Goal: Information Seeking & Learning: Learn about a topic

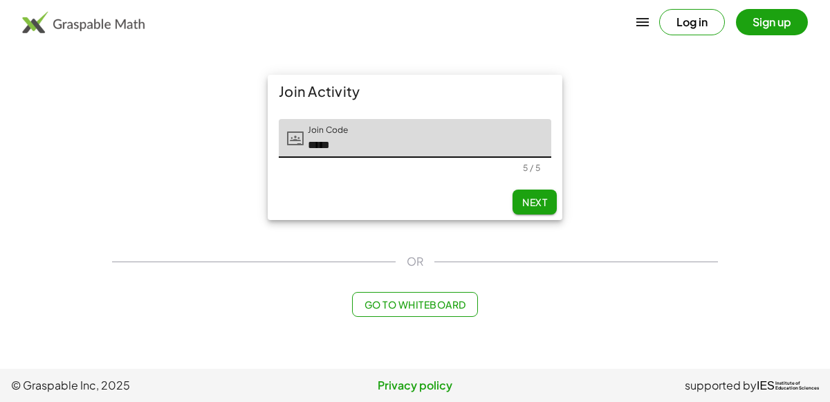
type input "*****"
click at [540, 206] on span "Next" at bounding box center [534, 202] width 25 height 12
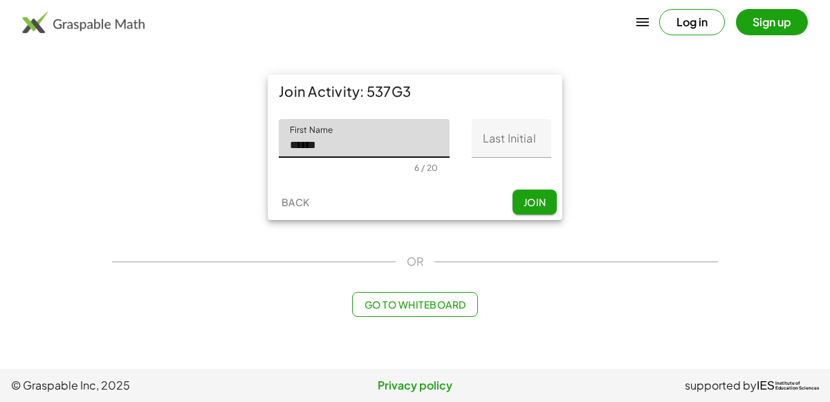
type input "******"
click at [498, 147] on input "Last Initial" at bounding box center [512, 138] width 80 height 39
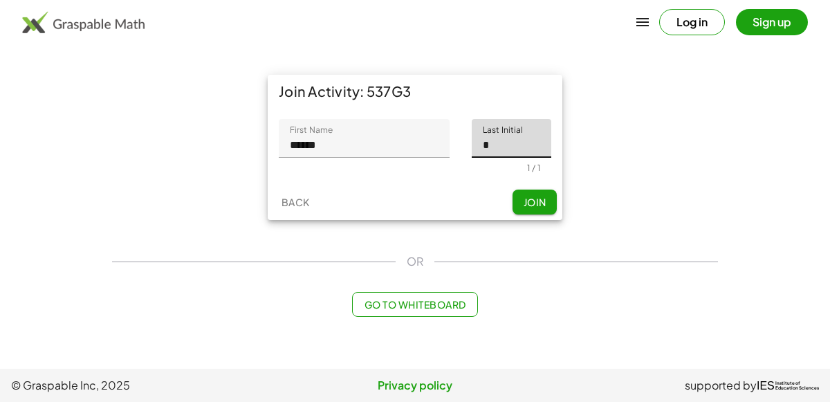
type input "*"
click at [537, 199] on span "Join" at bounding box center [534, 202] width 23 height 12
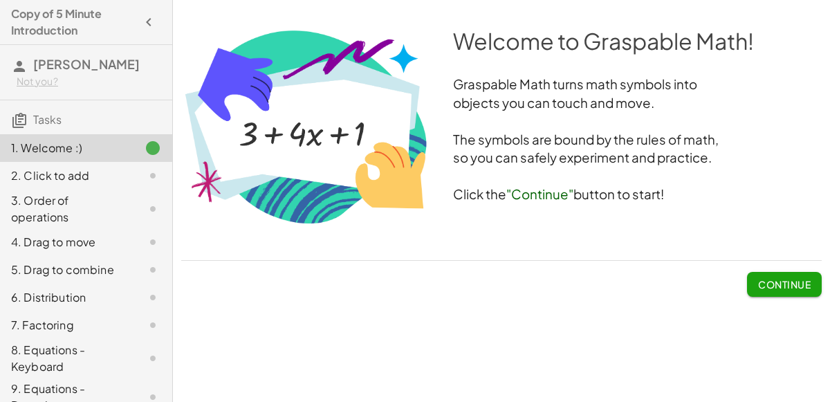
click at [767, 283] on span "Continue" at bounding box center [784, 284] width 53 height 12
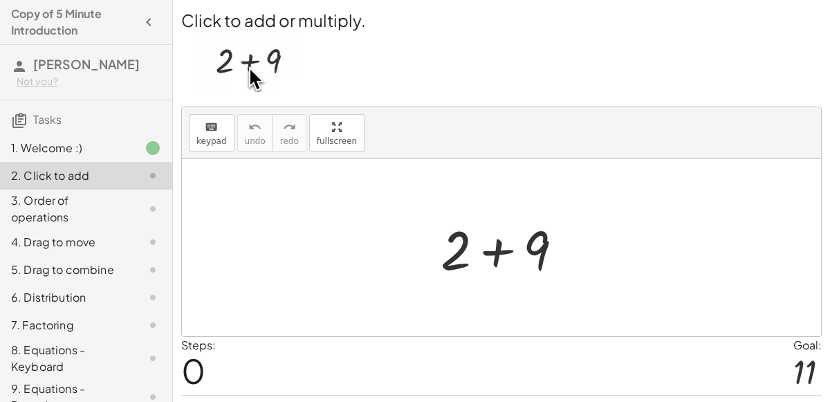
scroll to position [35, 0]
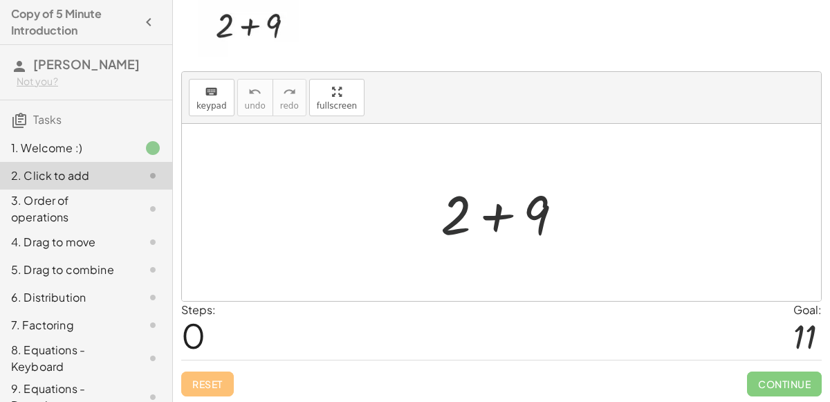
click at [462, 219] on div at bounding box center [507, 212] width 147 height 71
click at [495, 217] on div at bounding box center [507, 212] width 147 height 71
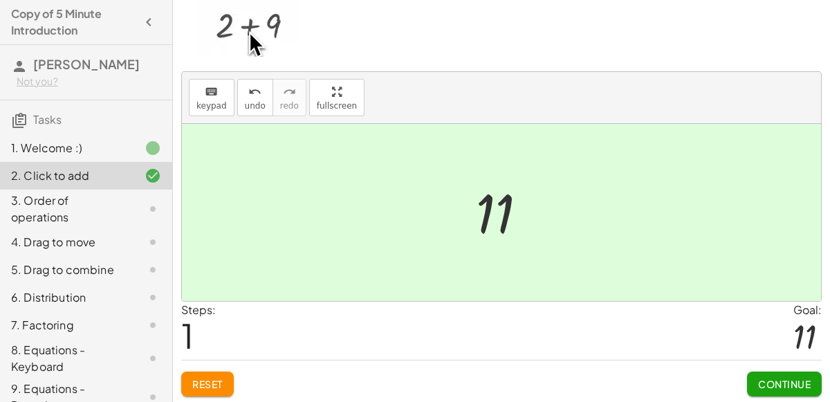
click at [770, 378] on span "Continue" at bounding box center [784, 384] width 53 height 12
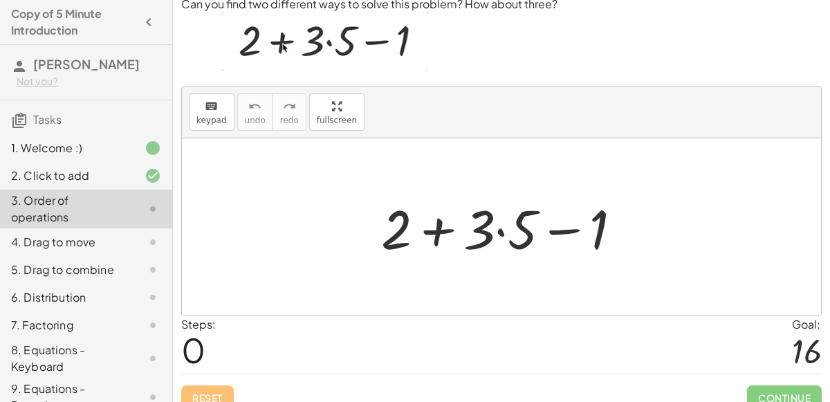
click at [438, 226] on div at bounding box center [507, 227] width 266 height 71
click at [501, 231] on div at bounding box center [507, 227] width 266 height 71
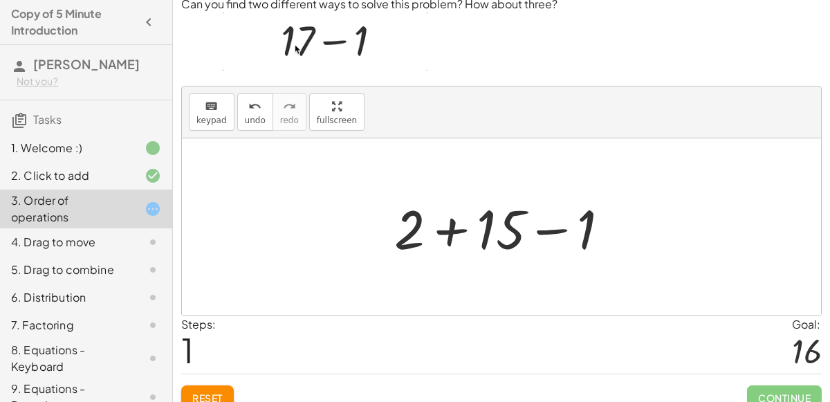
click at [540, 230] on div at bounding box center [508, 227] width 240 height 71
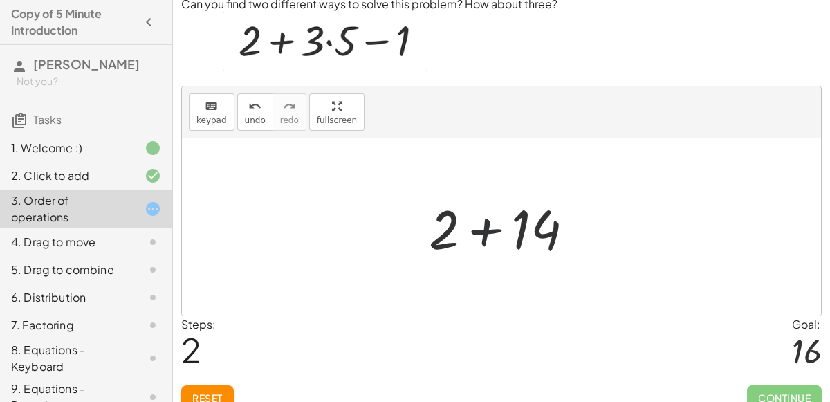
click at [489, 231] on div at bounding box center [507, 227] width 170 height 71
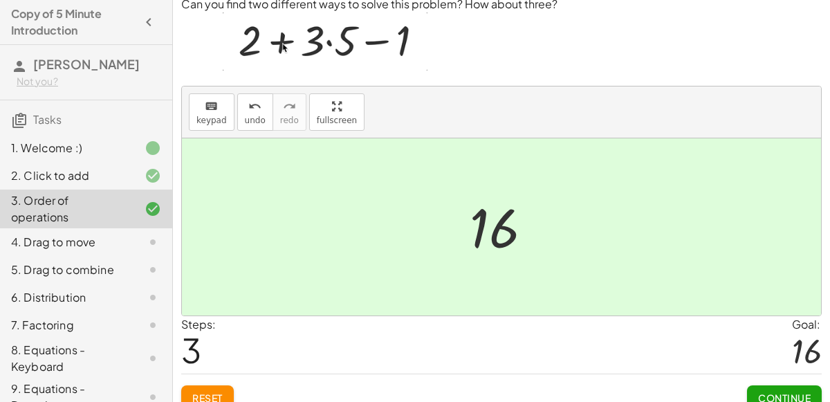
click at [794, 401] on span "Continue" at bounding box center [784, 398] width 53 height 12
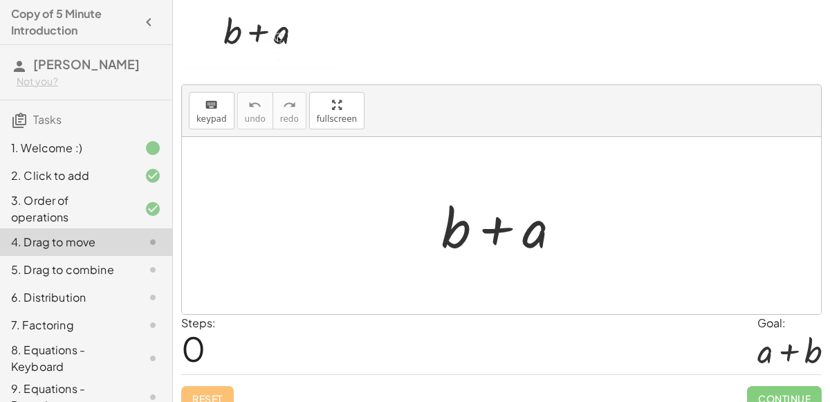
scroll to position [50, 0]
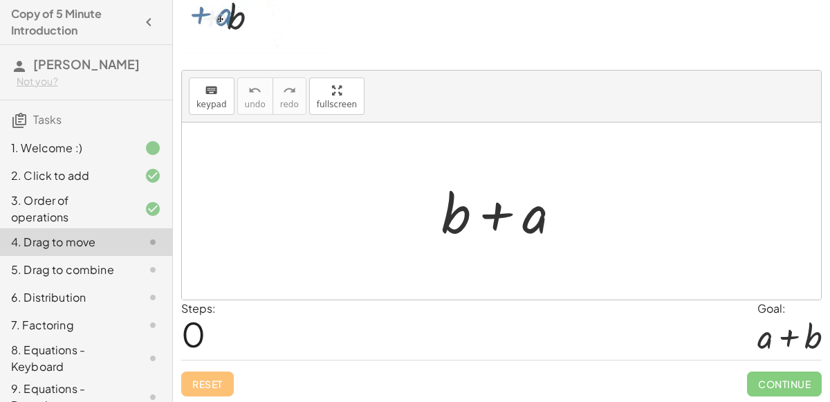
click at [498, 208] on div at bounding box center [507, 211] width 145 height 71
click at [493, 219] on div at bounding box center [507, 211] width 145 height 71
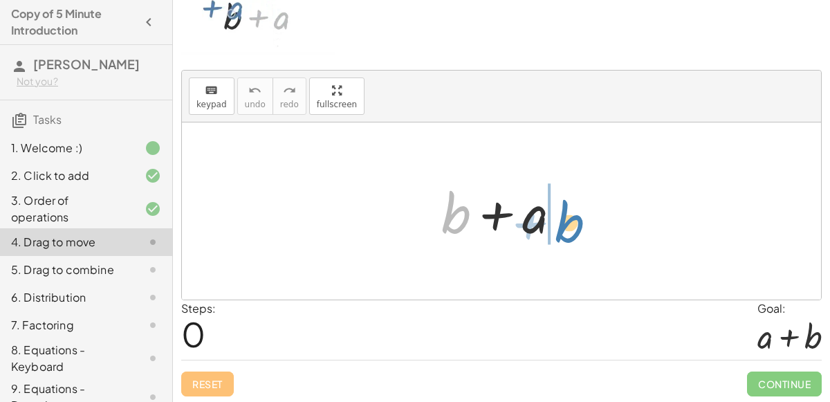
drag, startPoint x: 452, startPoint y: 206, endPoint x: 565, endPoint y: 215, distance: 113.2
click at [565, 215] on div at bounding box center [507, 211] width 145 height 71
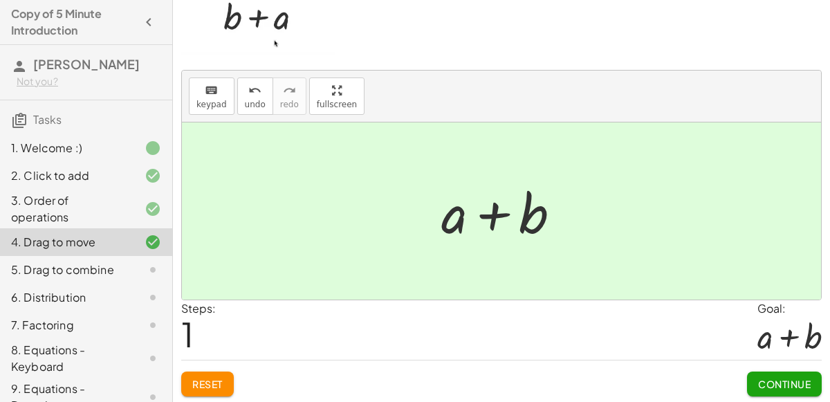
click at [788, 378] on span "Continue" at bounding box center [784, 384] width 53 height 12
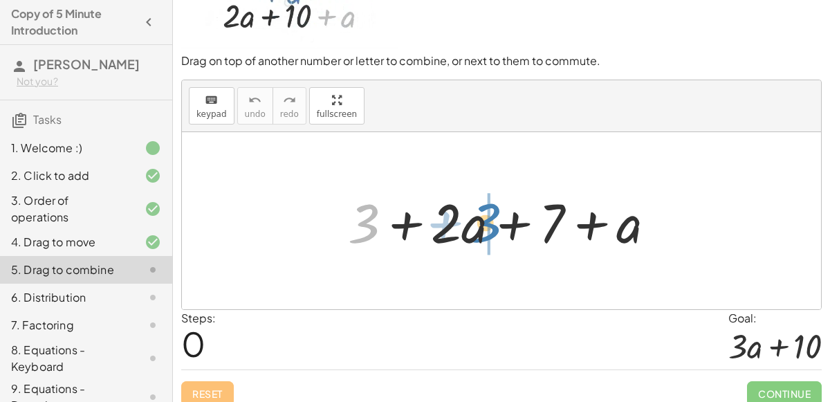
drag, startPoint x: 361, startPoint y: 218, endPoint x: 484, endPoint y: 217, distance: 122.5
click at [484, 217] on div at bounding box center [507, 220] width 333 height 71
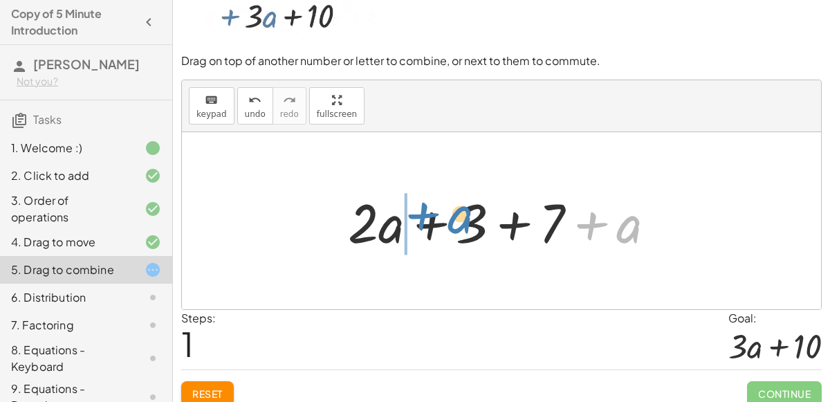
drag, startPoint x: 624, startPoint y: 229, endPoint x: 455, endPoint y: 220, distance: 169.8
click at [455, 220] on div at bounding box center [507, 220] width 333 height 71
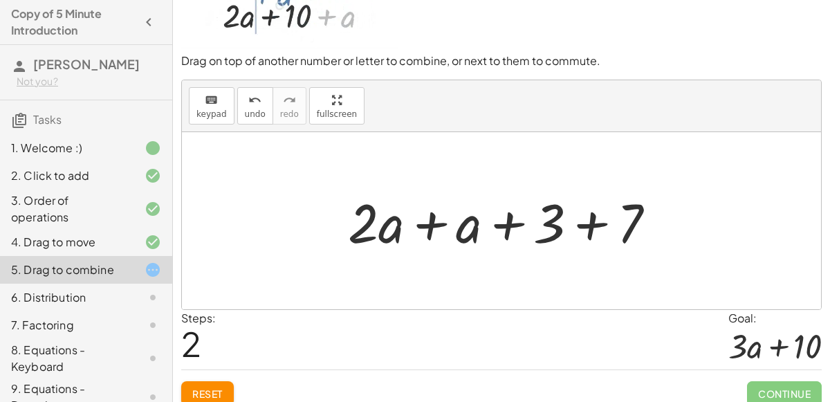
click at [430, 219] on div at bounding box center [507, 220] width 333 height 71
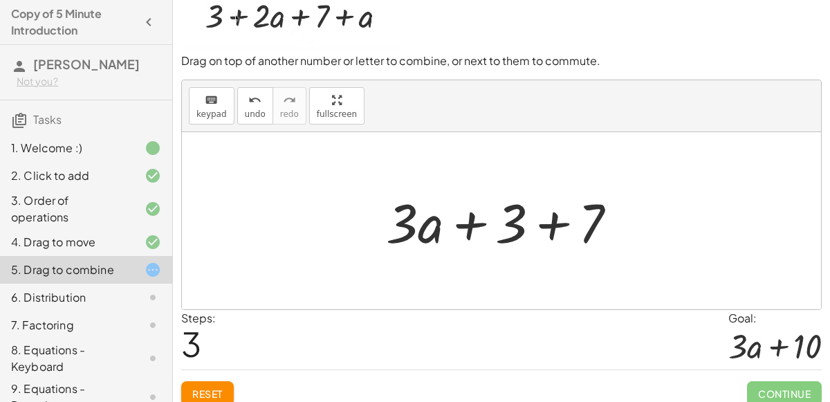
click at [543, 226] on div at bounding box center [507, 220] width 256 height 71
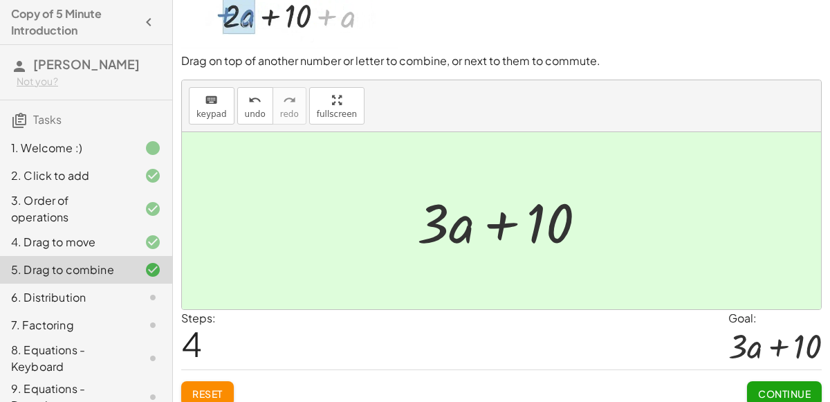
click at [790, 388] on span "Continue" at bounding box center [784, 394] width 53 height 12
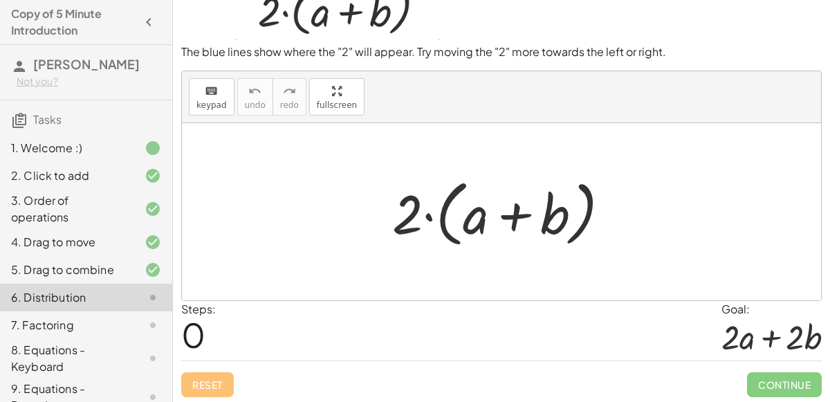
click at [411, 215] on div at bounding box center [506, 212] width 243 height 80
click at [466, 221] on div at bounding box center [506, 212] width 243 height 80
drag, startPoint x: 466, startPoint y: 221, endPoint x: 434, endPoint y: 239, distance: 37.2
click at [434, 239] on div at bounding box center [506, 212] width 243 height 80
click at [424, 216] on div at bounding box center [506, 212] width 243 height 80
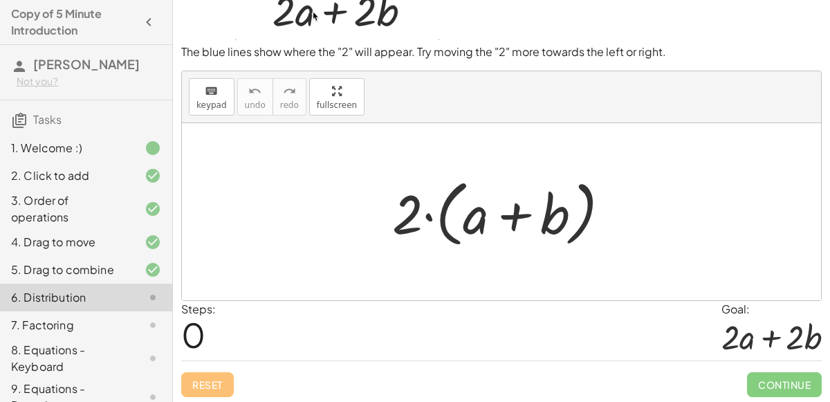
click at [410, 212] on div at bounding box center [506, 212] width 243 height 80
click at [469, 215] on div at bounding box center [506, 212] width 243 height 80
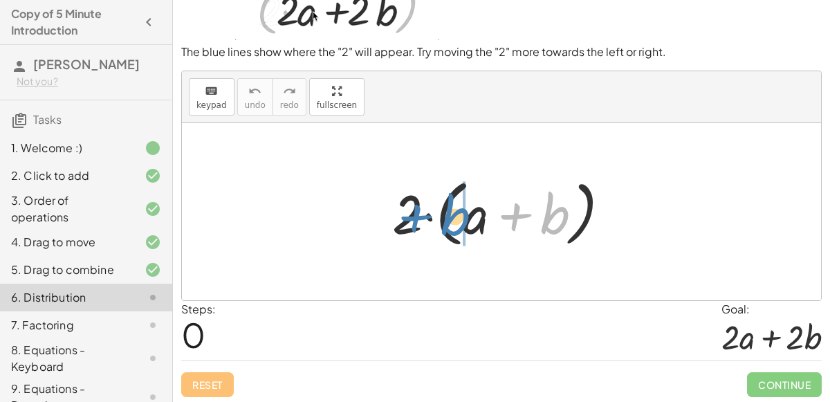
drag, startPoint x: 545, startPoint y: 214, endPoint x: 446, endPoint y: 215, distance: 99.7
click at [446, 215] on div at bounding box center [506, 212] width 243 height 80
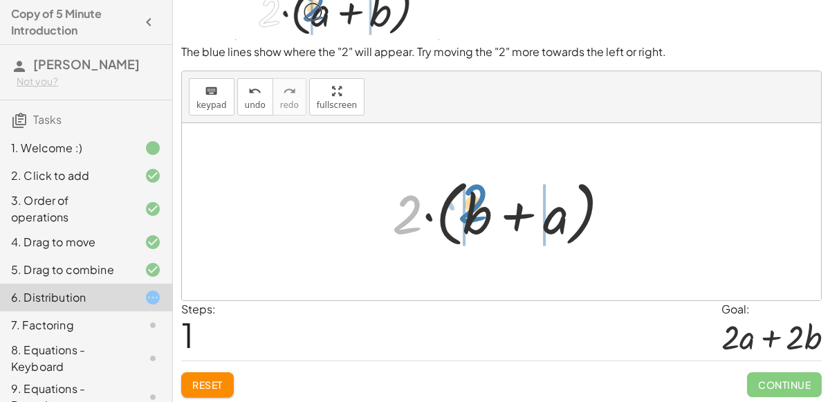
drag, startPoint x: 401, startPoint y: 221, endPoint x: 467, endPoint y: 210, distance: 67.4
click at [467, 210] on div at bounding box center [506, 212] width 243 height 80
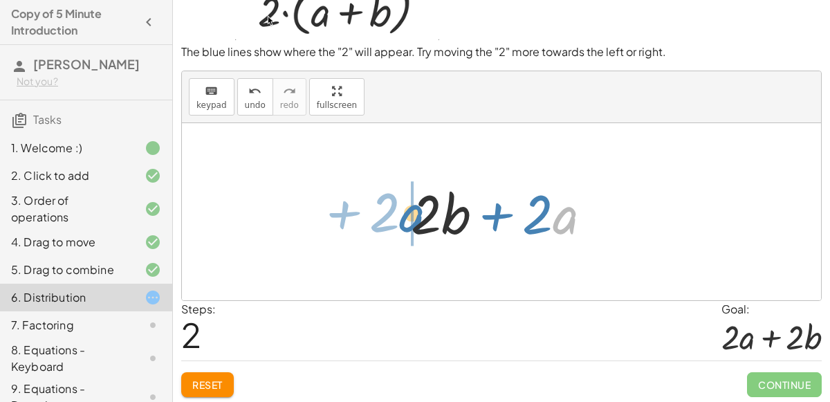
drag, startPoint x: 563, startPoint y: 223, endPoint x: 413, endPoint y: 221, distance: 149.5
click at [413, 221] on div at bounding box center [507, 211] width 206 height 71
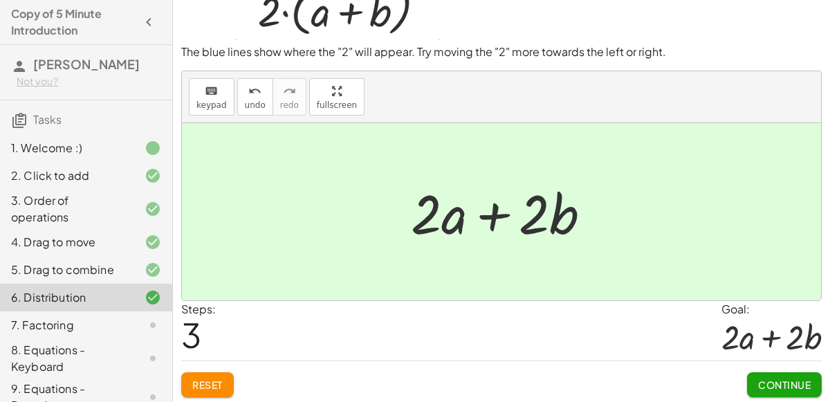
click at [794, 385] on span "Continue" at bounding box center [784, 385] width 53 height 12
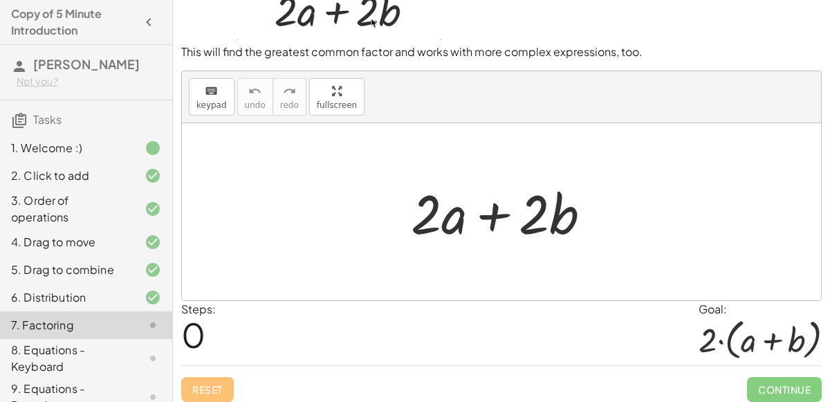
click at [504, 219] on div at bounding box center [507, 211] width 206 height 71
click at [547, 220] on div at bounding box center [507, 211] width 206 height 71
click at [488, 213] on div at bounding box center [507, 211] width 206 height 71
click at [429, 210] on div at bounding box center [507, 211] width 206 height 71
click at [471, 181] on div at bounding box center [507, 211] width 206 height 71
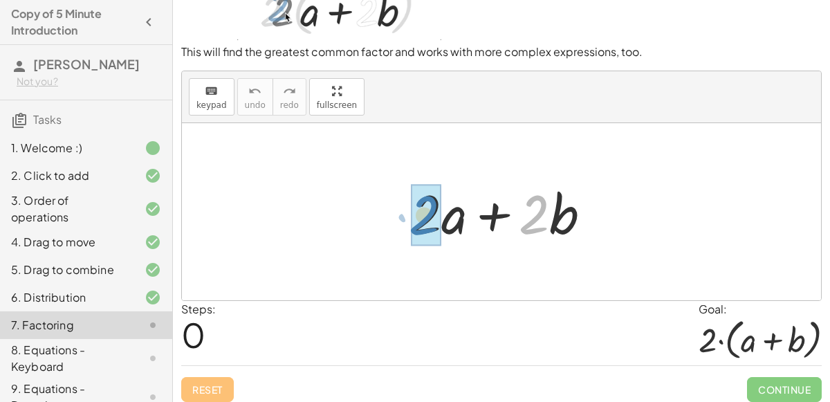
drag, startPoint x: 526, startPoint y: 226, endPoint x: 416, endPoint y: 228, distance: 110.0
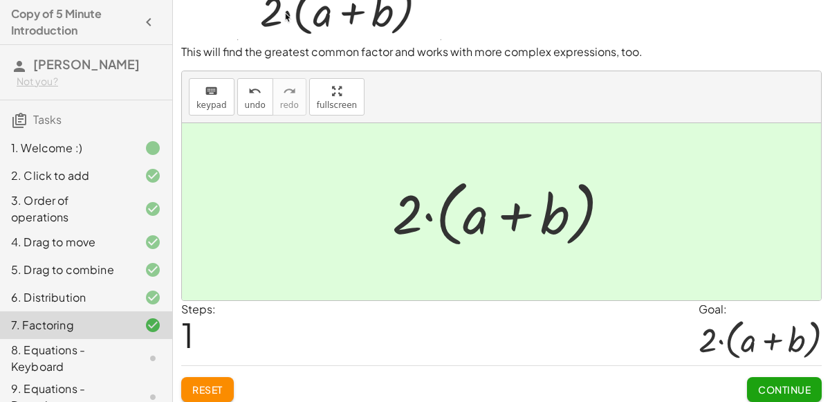
click at [776, 383] on span "Continue" at bounding box center [784, 389] width 53 height 12
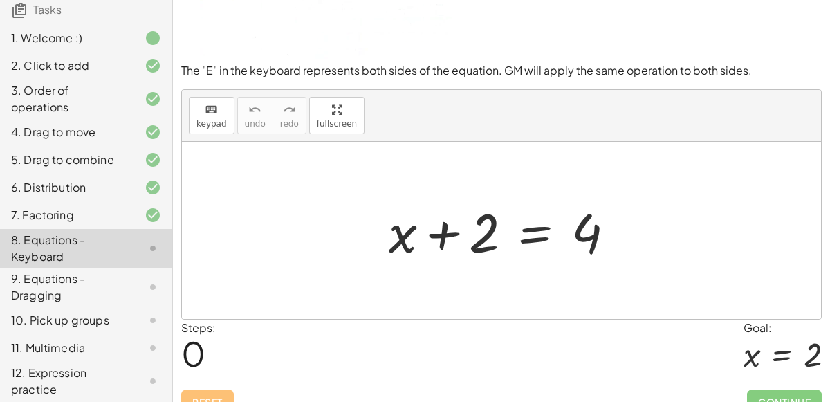
scroll to position [168, 0]
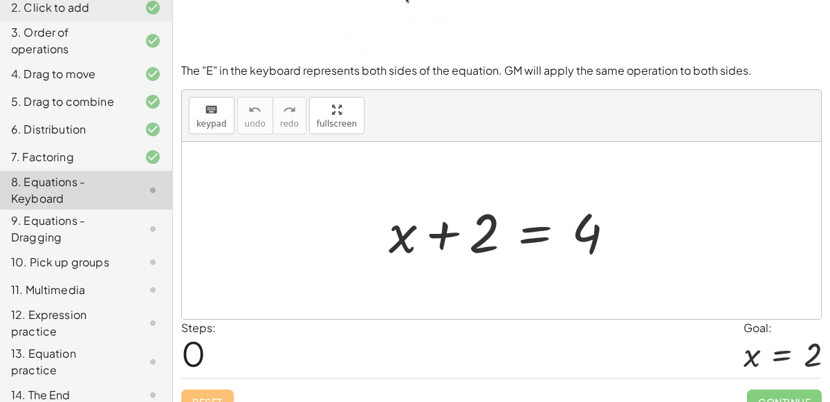
click at [140, 387] on div at bounding box center [141, 395] width 39 height 17
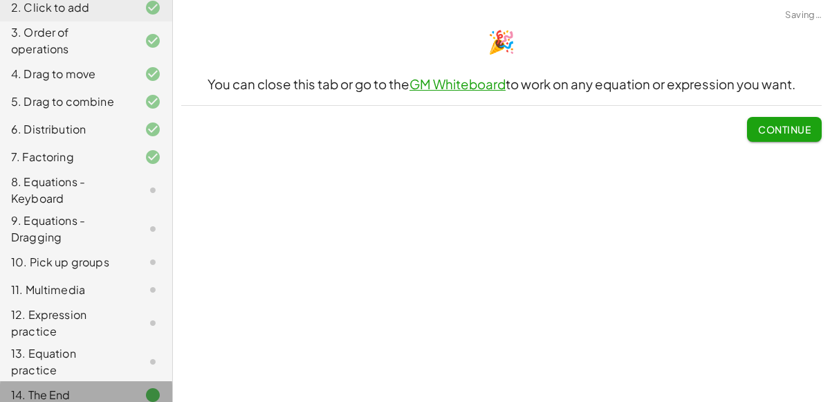
scroll to position [0, 0]
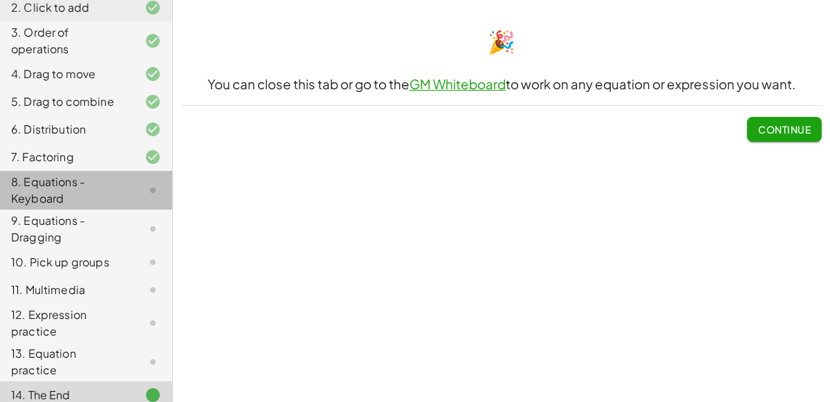
click at [148, 185] on icon at bounding box center [153, 190] width 17 height 17
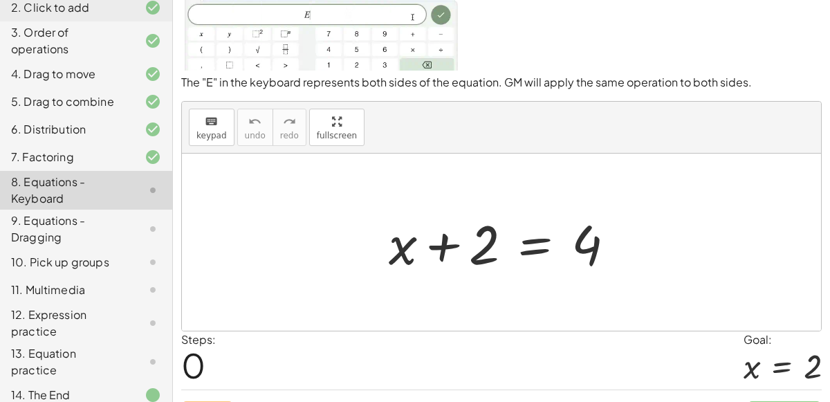
scroll to position [120, 0]
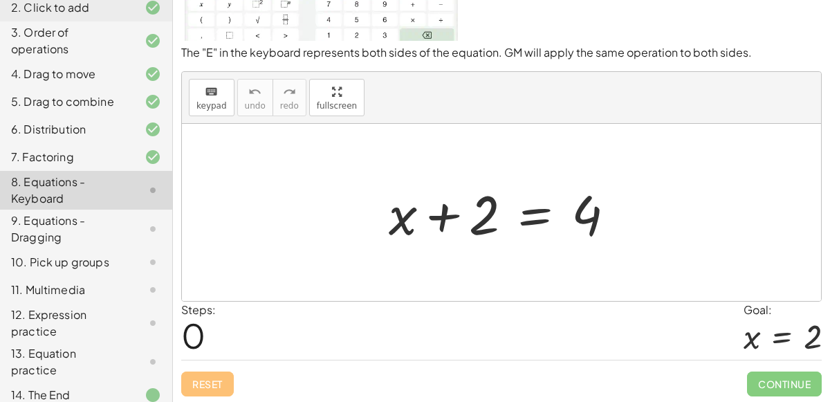
click at [0, 210] on div "7. Factoring" at bounding box center [86, 229] width 172 height 39
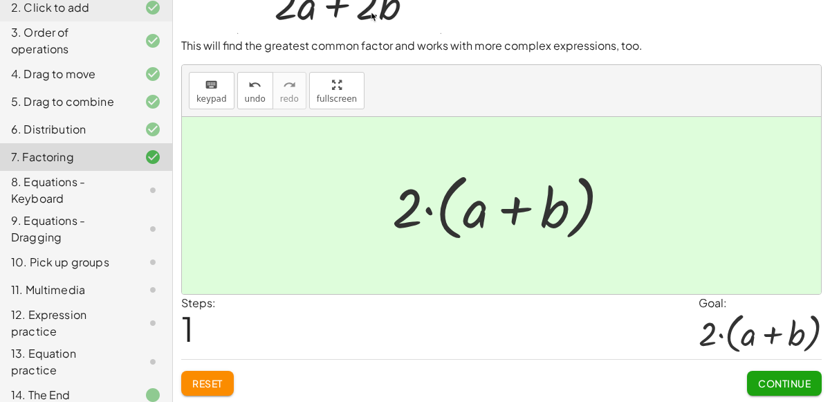
click at [28, 179] on div "8. Equations - Keyboard" at bounding box center [66, 190] width 111 height 33
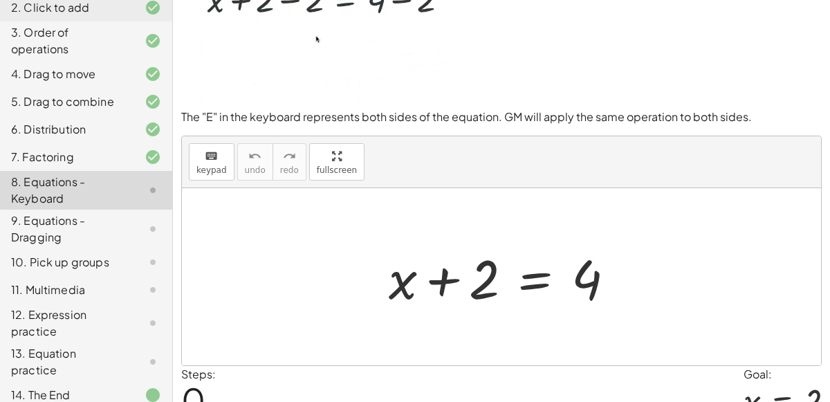
click at [87, 220] on div "9. Equations - Dragging" at bounding box center [66, 228] width 111 height 33
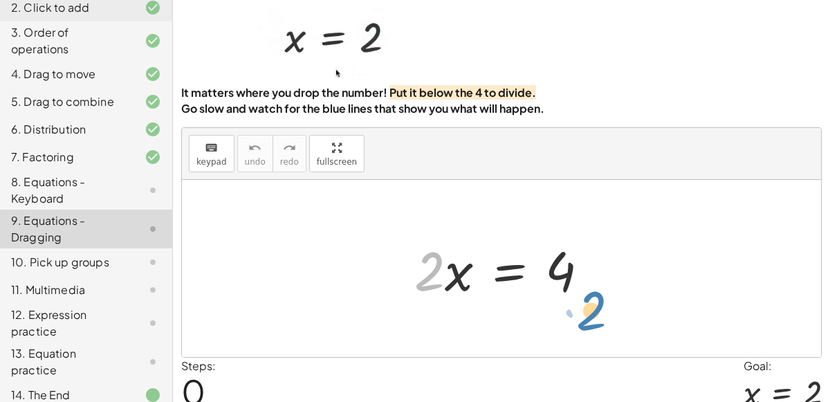
drag, startPoint x: 416, startPoint y: 278, endPoint x: 563, endPoint y: 314, distance: 151.7
click at [563, 314] on div "· 2 · 2 · x = 4" at bounding box center [501, 268] width 639 height 177
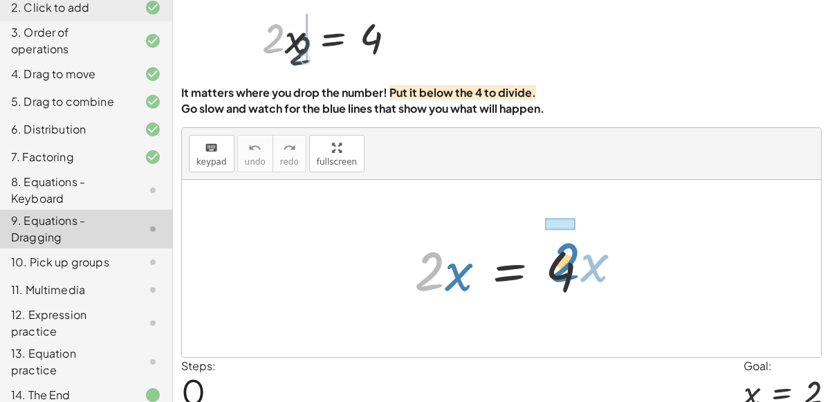
drag, startPoint x: 433, startPoint y: 272, endPoint x: 568, endPoint y: 263, distance: 135.9
click at [568, 263] on div at bounding box center [507, 268] width 199 height 71
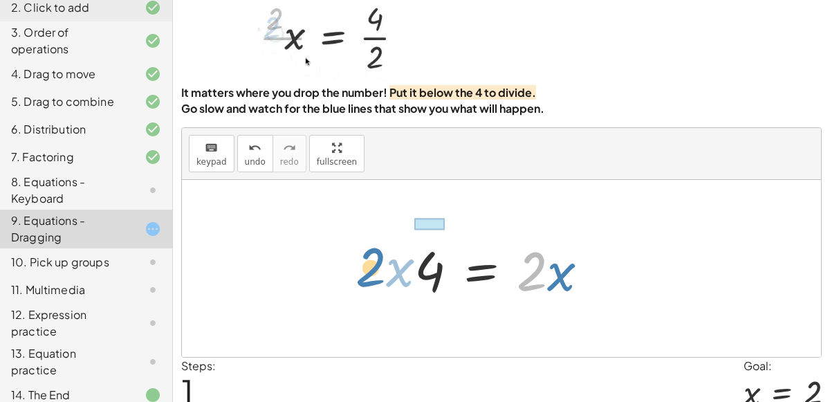
drag, startPoint x: 537, startPoint y: 271, endPoint x: 370, endPoint y: 267, distance: 166.8
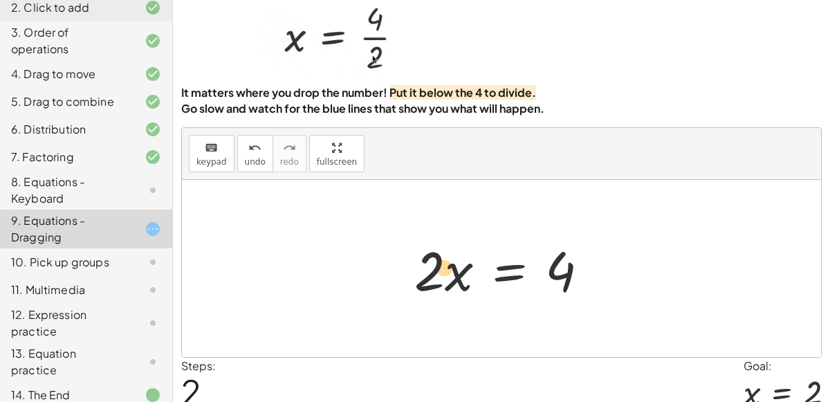
drag, startPoint x: 427, startPoint y: 281, endPoint x: 442, endPoint y: 278, distance: 14.9
click at [442, 278] on div at bounding box center [507, 268] width 199 height 71
click at [147, 191] on icon at bounding box center [153, 190] width 17 height 17
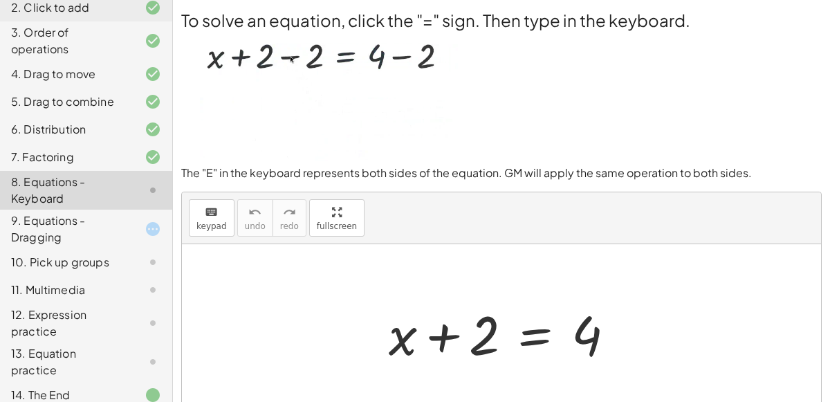
scroll to position [1, 0]
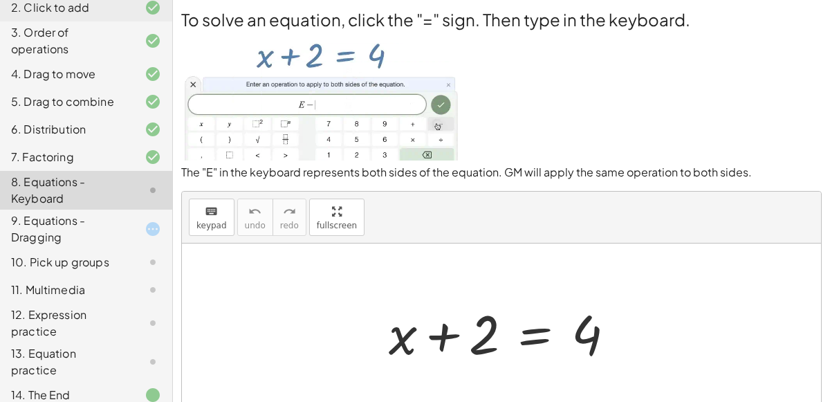
click at [520, 328] on div at bounding box center [507, 332] width 251 height 71
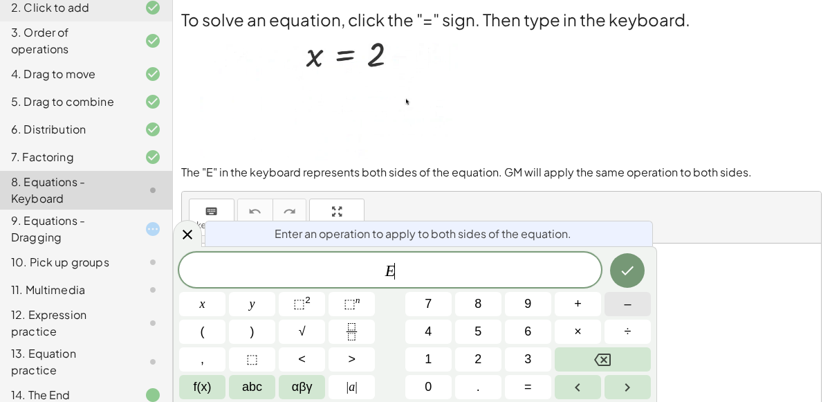
click at [624, 307] on button "–" at bounding box center [628, 304] width 46 height 24
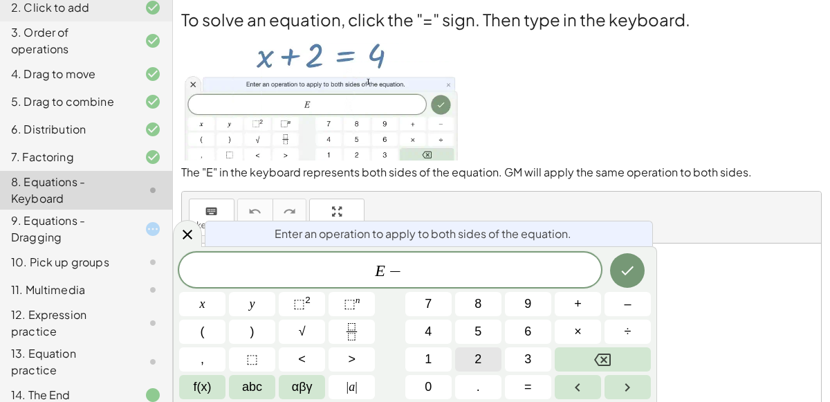
click at [489, 358] on button "2" at bounding box center [478, 359] width 46 height 24
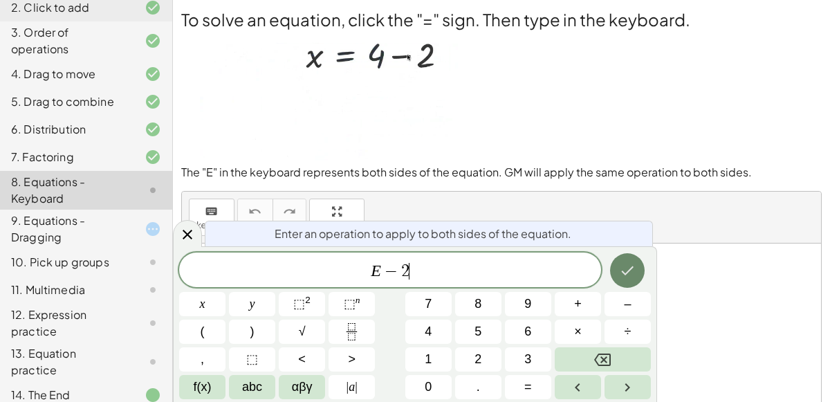
click at [623, 266] on icon "Done" at bounding box center [627, 270] width 17 height 17
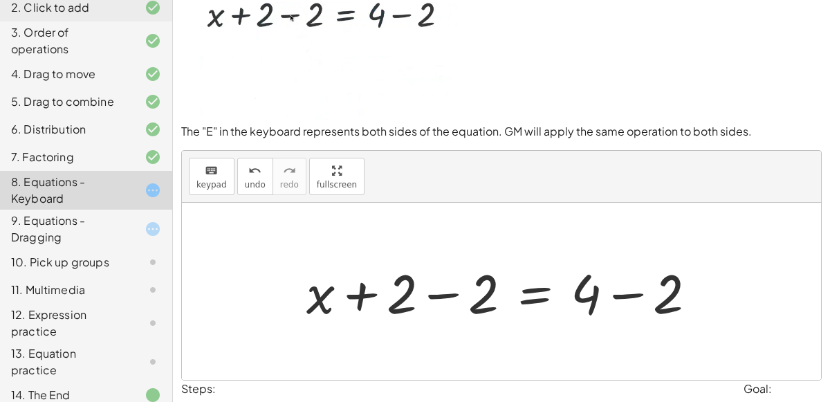
scroll to position [44, 0]
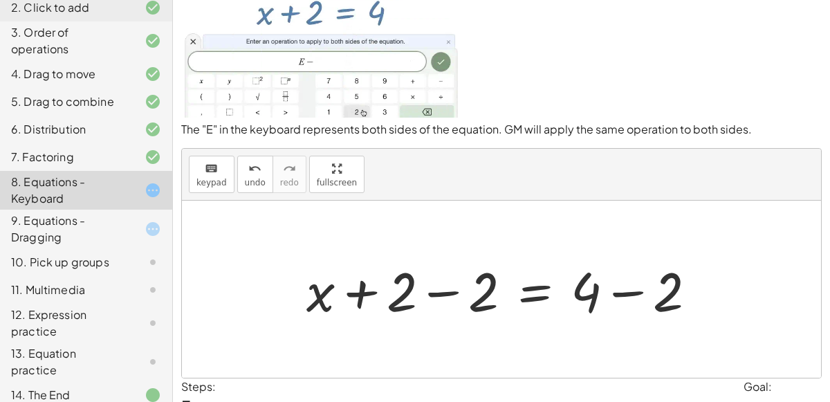
click at [445, 291] on div at bounding box center [507, 289] width 415 height 71
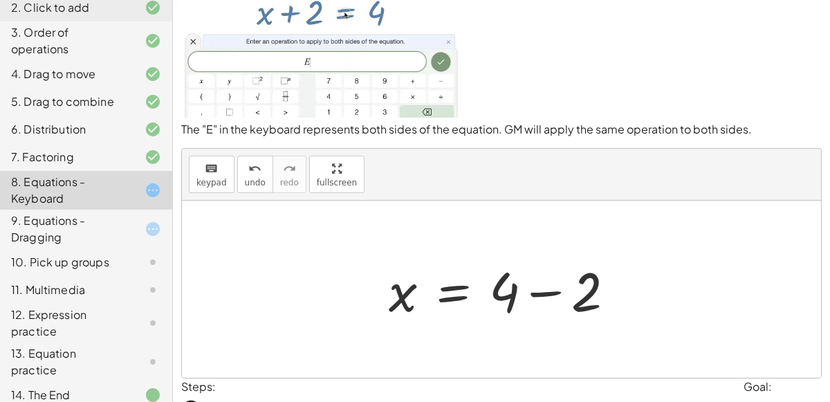
click at [541, 288] on div at bounding box center [507, 289] width 251 height 71
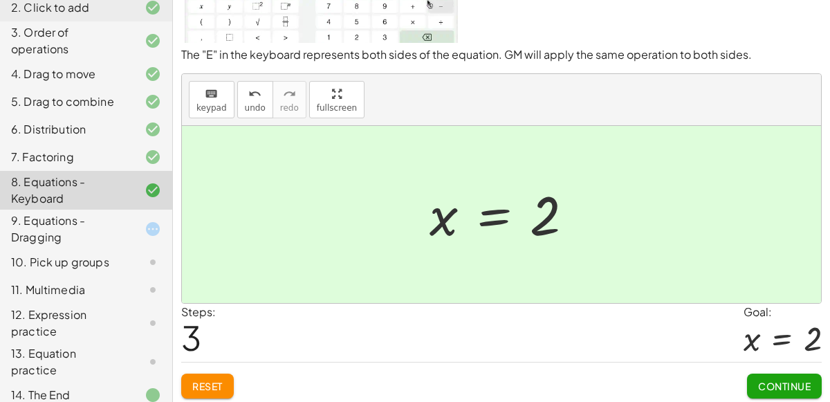
scroll to position [120, 0]
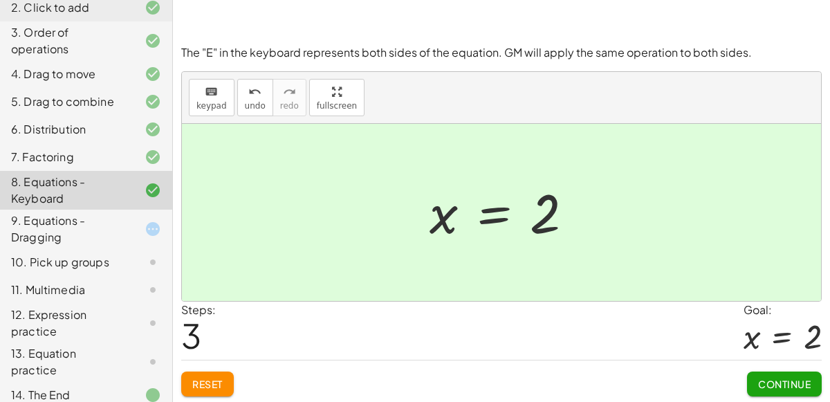
click at [786, 388] on button "Continue" at bounding box center [784, 384] width 75 height 25
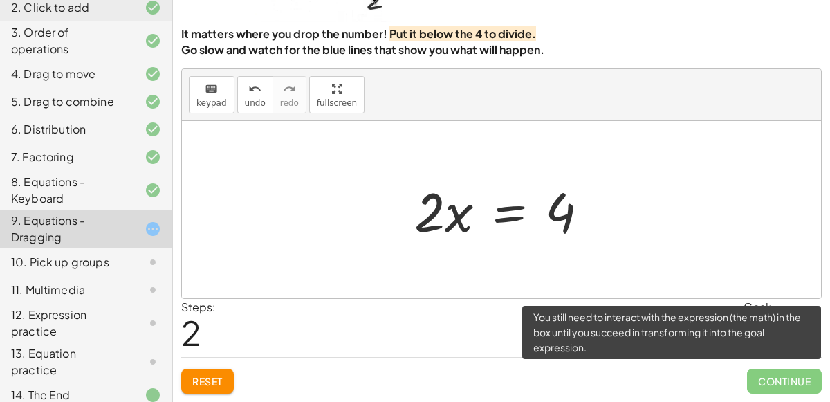
scroll to position [112, 0]
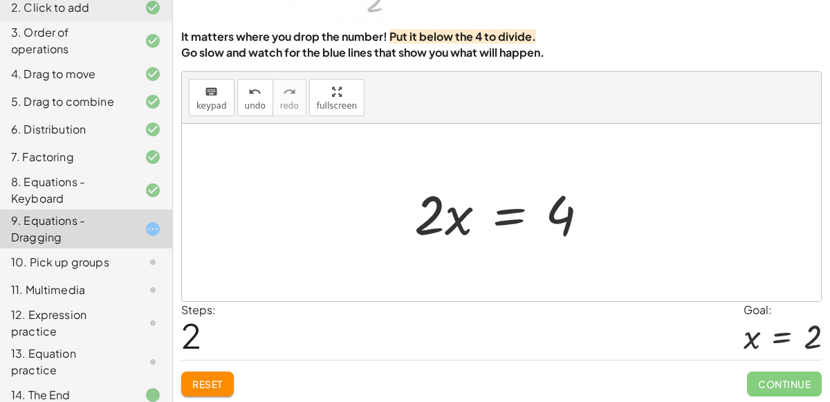
click at [501, 211] on div at bounding box center [507, 212] width 199 height 71
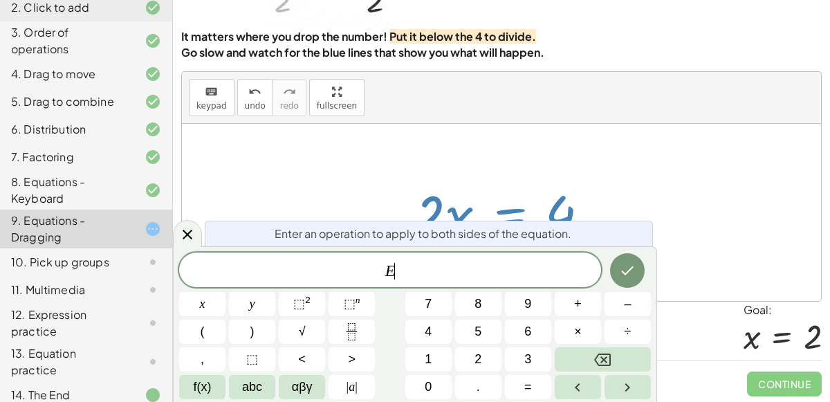
click at [467, 202] on div at bounding box center [507, 212] width 199 height 71
click at [637, 260] on button "Done" at bounding box center [627, 270] width 35 height 35
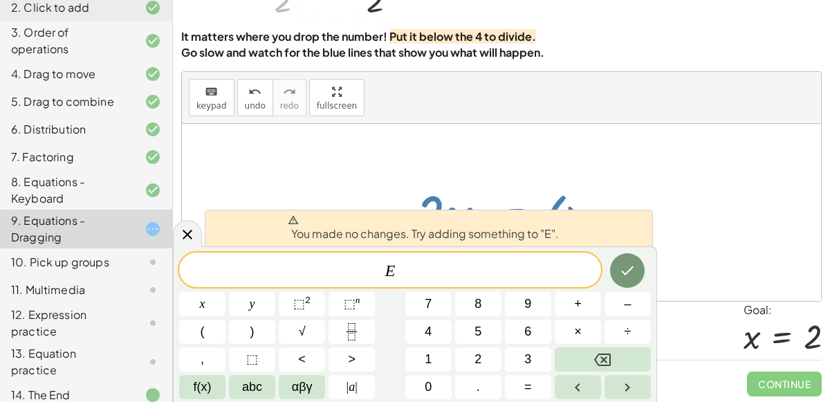
click at [505, 125] on div at bounding box center [501, 212] width 639 height 177
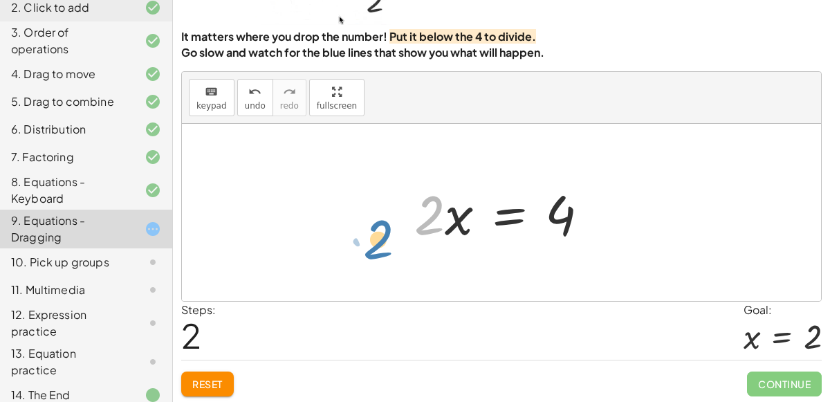
drag, startPoint x: 431, startPoint y: 218, endPoint x: 403, endPoint y: 233, distance: 32.2
click at [403, 233] on div "· 2 · x = 4 4 = · 2 · x · 2 · x · 2 · x = 4" at bounding box center [502, 213] width 217 height 78
drag, startPoint x: 562, startPoint y: 214, endPoint x: 581, endPoint y: 229, distance: 24.6
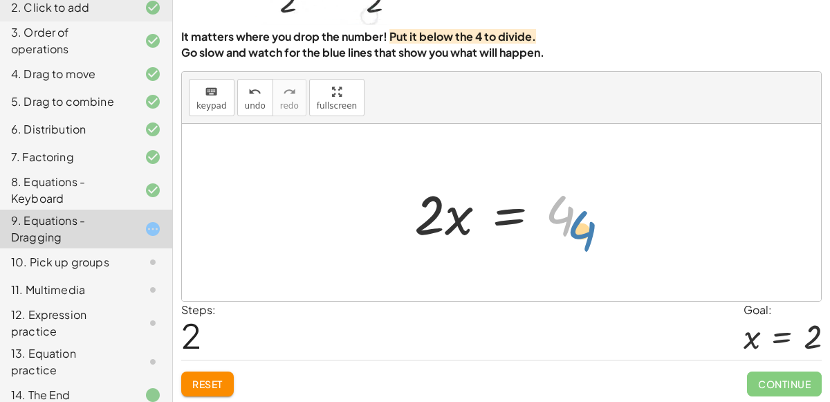
click at [581, 229] on div at bounding box center [507, 212] width 199 height 71
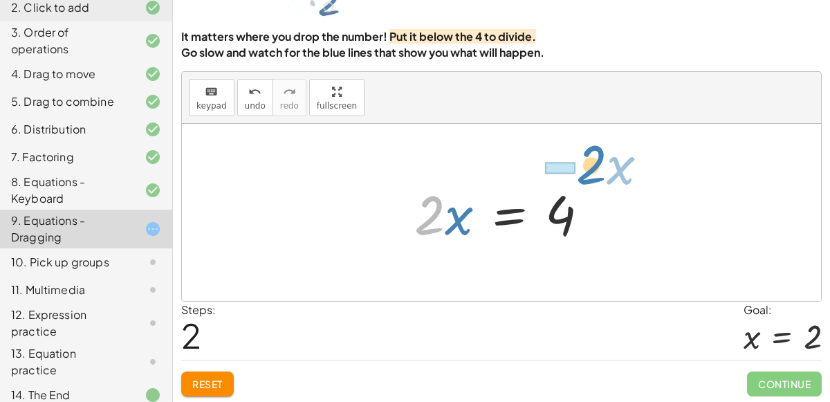
drag, startPoint x: 433, startPoint y: 206, endPoint x: 585, endPoint y: 152, distance: 161.3
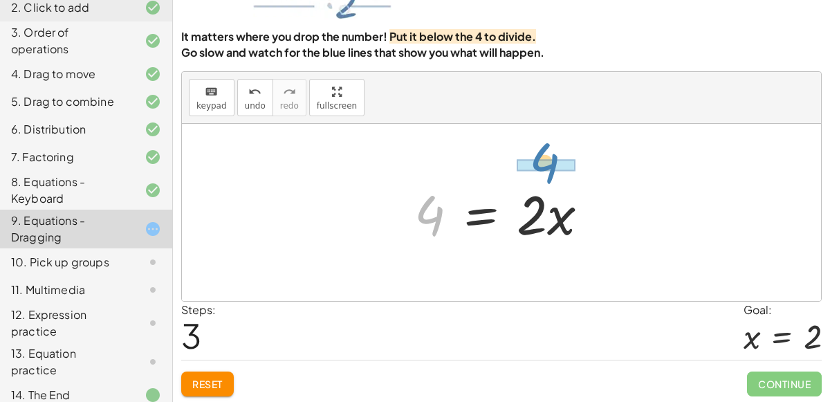
drag, startPoint x: 436, startPoint y: 219, endPoint x: 551, endPoint y: 166, distance: 126.6
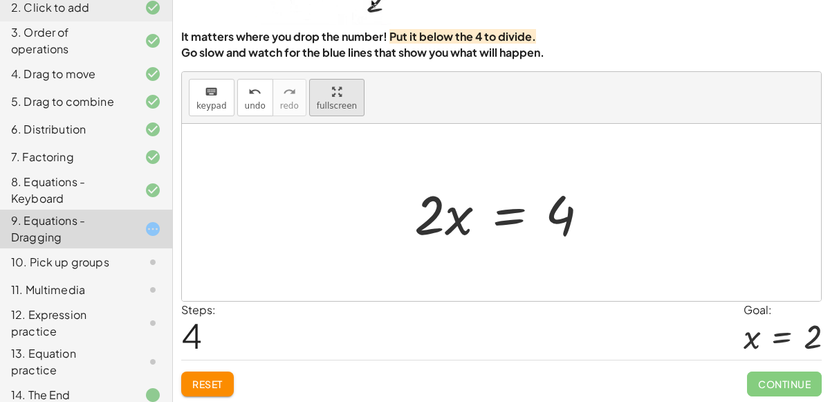
click at [0, 0] on div "You can also drag a term across the equal sign. Teachers can adjust or disable …" at bounding box center [0, 0] width 0 height 0
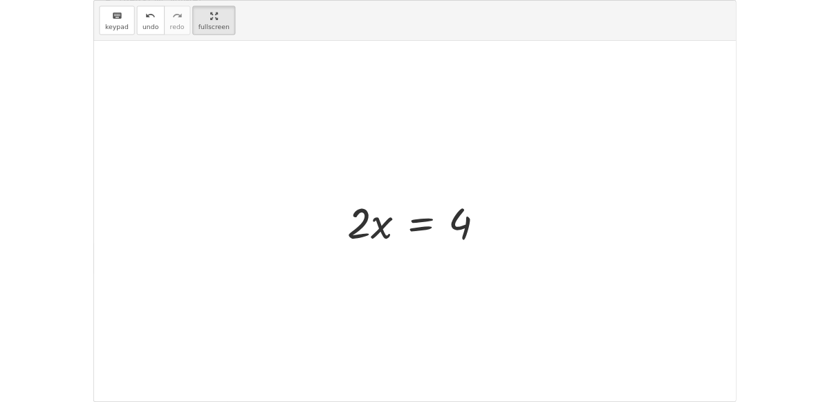
scroll to position [52, 0]
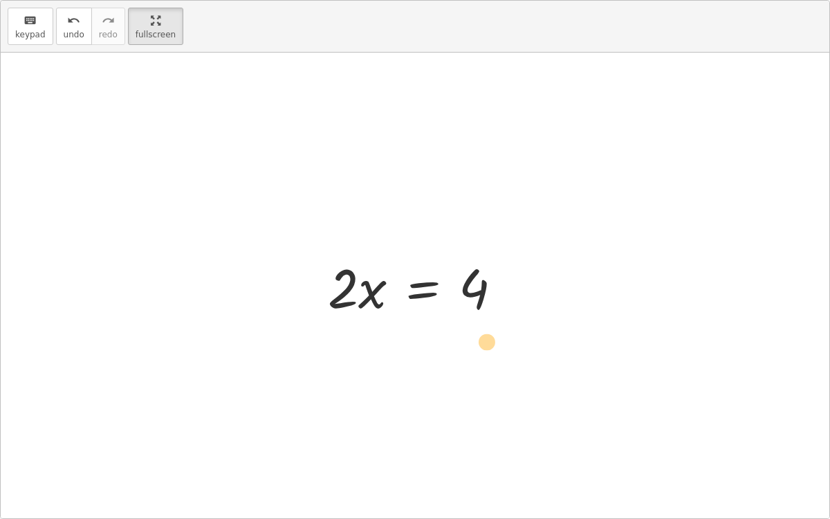
drag, startPoint x: 348, startPoint y: 291, endPoint x: 491, endPoint y: 345, distance: 153.1
click at [75, 22] on div "undo" at bounding box center [74, 20] width 21 height 17
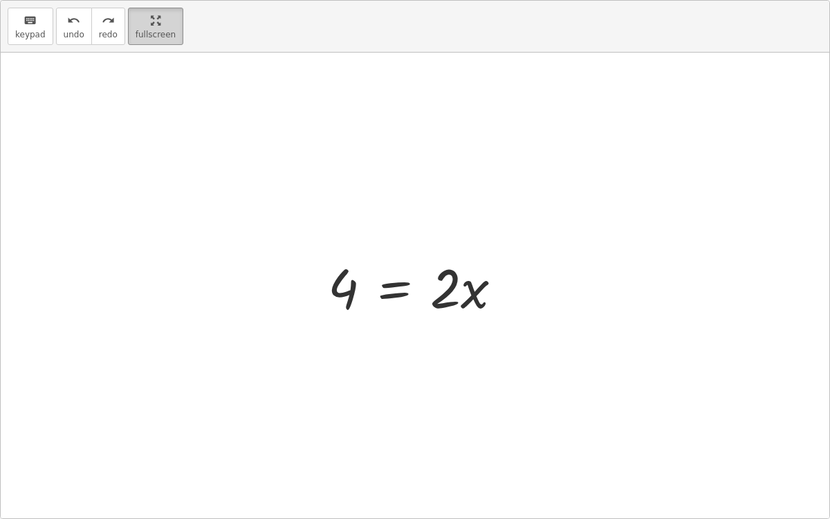
click at [136, 23] on div "button" at bounding box center [156, 20] width 40 height 17
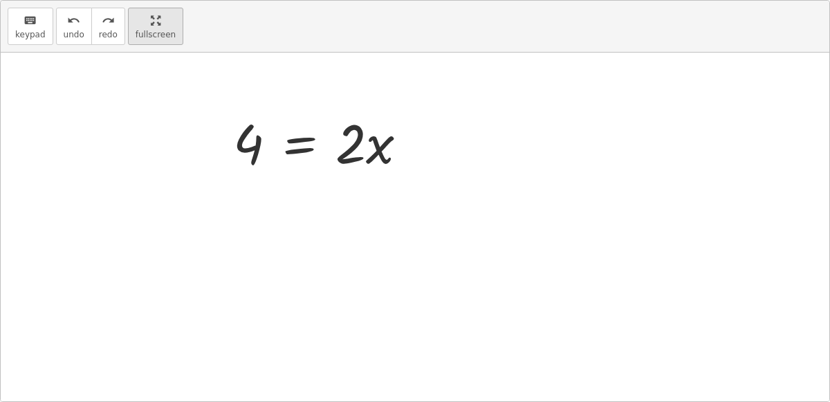
scroll to position [168, 0]
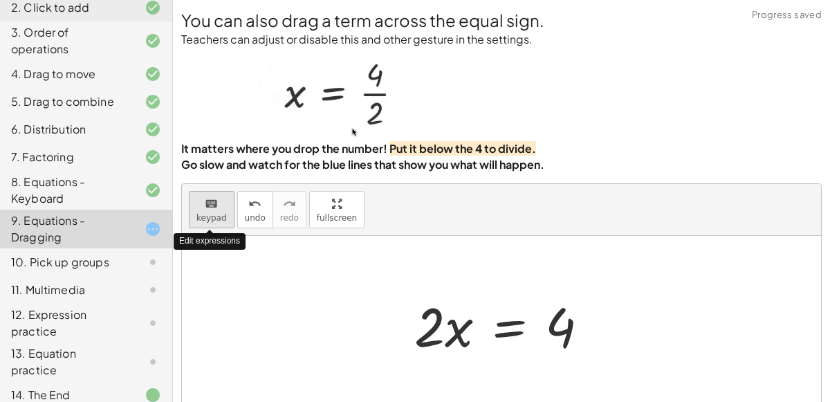
click at [215, 197] on icon "keyboard" at bounding box center [211, 204] width 13 height 17
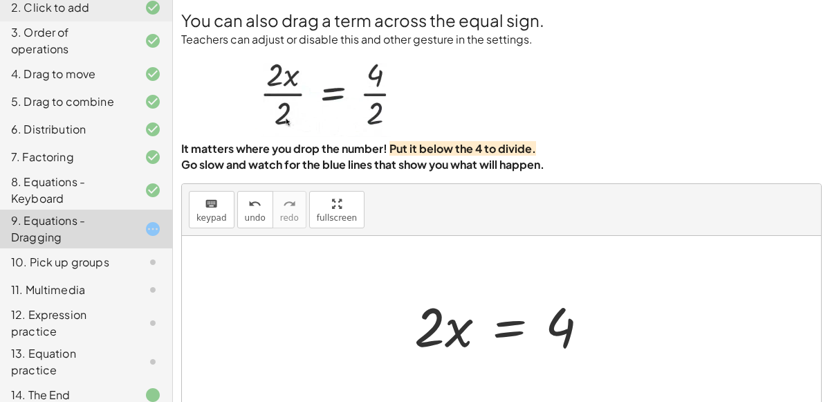
click at [514, 336] on div at bounding box center [507, 324] width 199 height 71
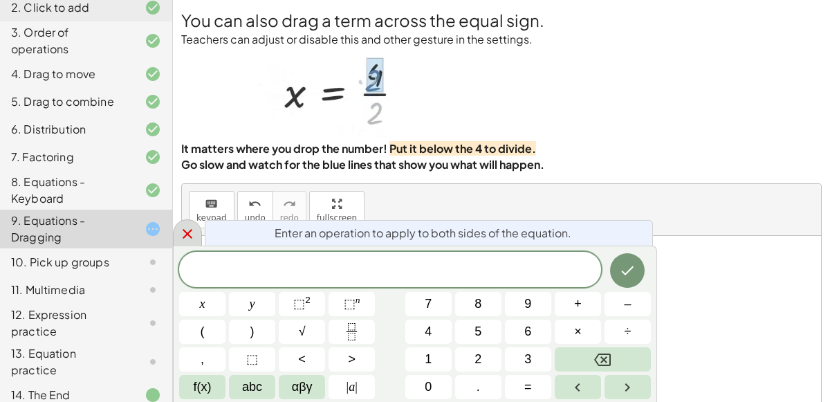
click at [194, 246] on div at bounding box center [187, 232] width 29 height 27
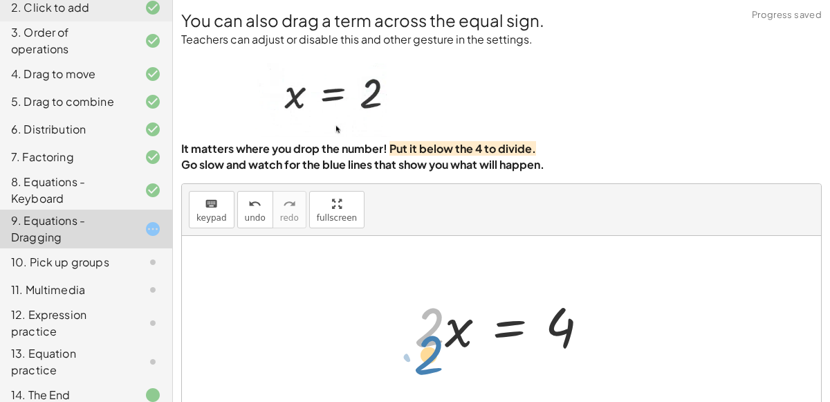
drag, startPoint x: 426, startPoint y: 328, endPoint x: 425, endPoint y: 356, distance: 27.7
click at [425, 356] on div at bounding box center [507, 324] width 199 height 71
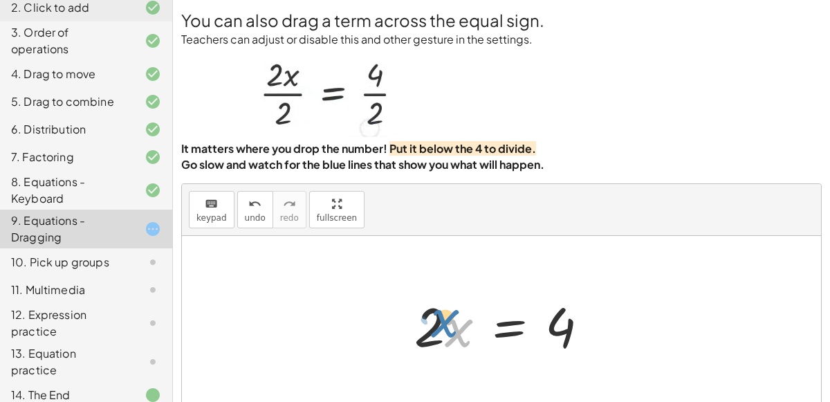
drag, startPoint x: 457, startPoint y: 337, endPoint x: 452, endPoint y: 329, distance: 10.0
click at [452, 329] on div at bounding box center [507, 324] width 199 height 71
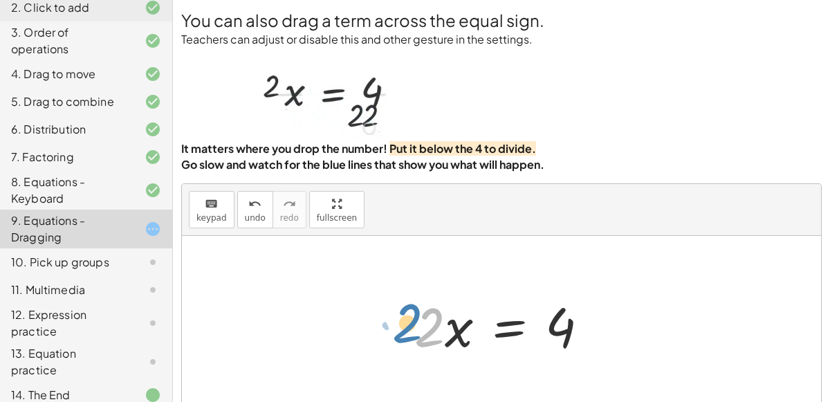
drag, startPoint x: 428, startPoint y: 329, endPoint x: 447, endPoint y: 324, distance: 20.0
click at [447, 324] on div at bounding box center [507, 324] width 199 height 71
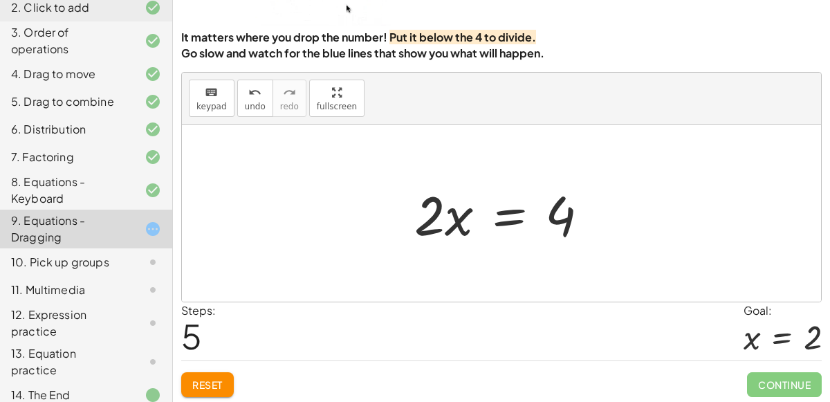
scroll to position [110, 0]
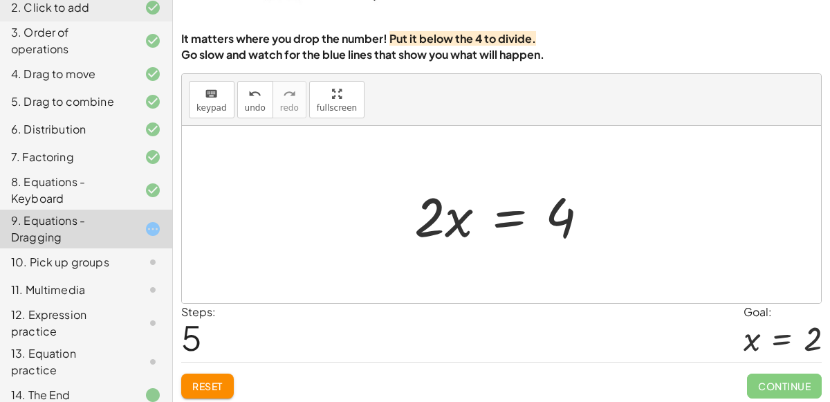
click at [509, 215] on div at bounding box center [507, 214] width 199 height 71
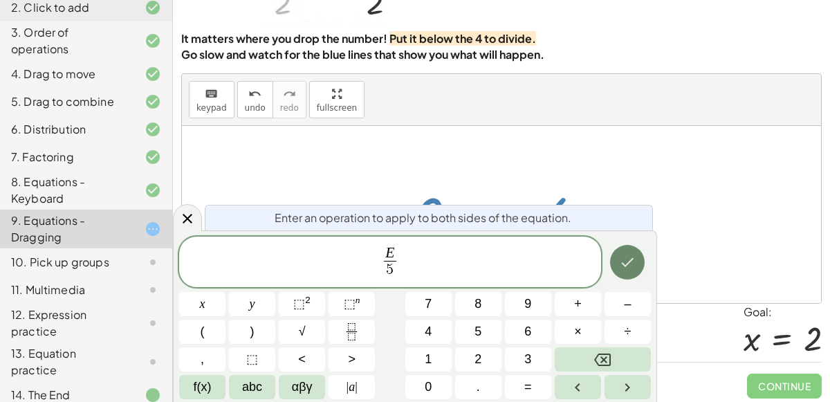
click at [630, 273] on button "Done" at bounding box center [627, 262] width 35 height 35
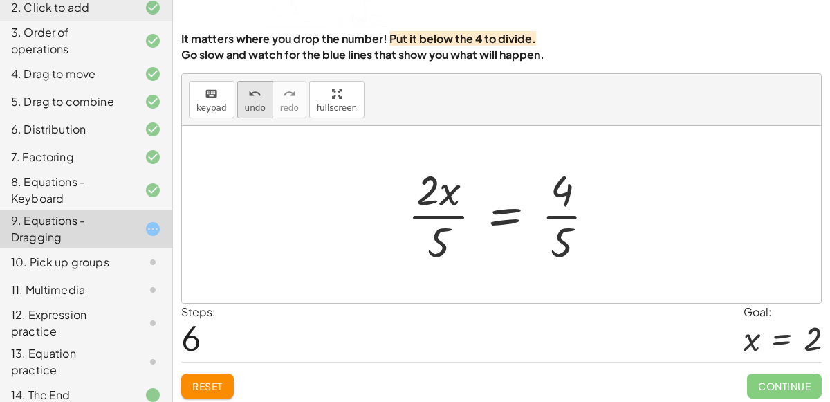
click at [245, 107] on span "undo" at bounding box center [255, 108] width 21 height 10
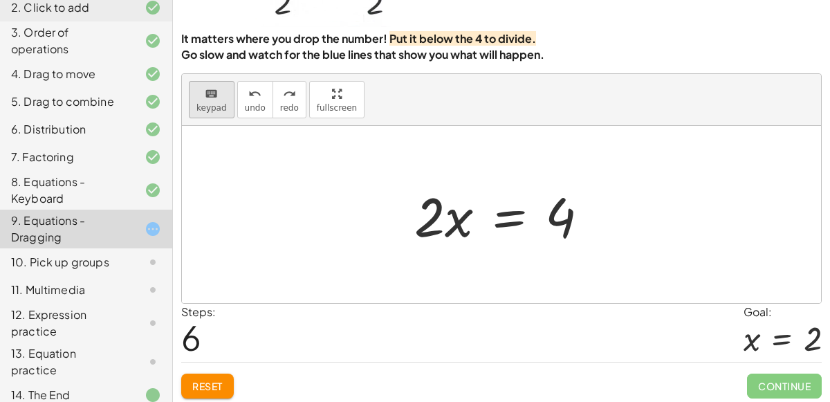
click at [205, 100] on button "keyboard keypad" at bounding box center [212, 99] width 46 height 37
click at [504, 219] on div at bounding box center [507, 214] width 199 height 71
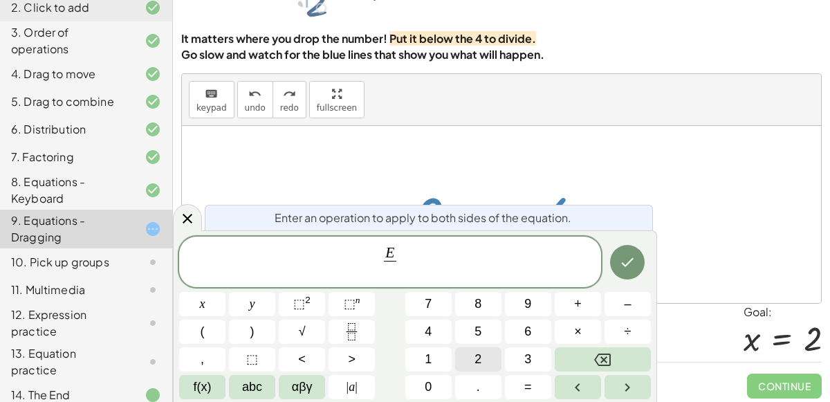
click at [489, 359] on button "2" at bounding box center [478, 359] width 46 height 24
click at [626, 264] on icon "Done" at bounding box center [627, 262] width 17 height 17
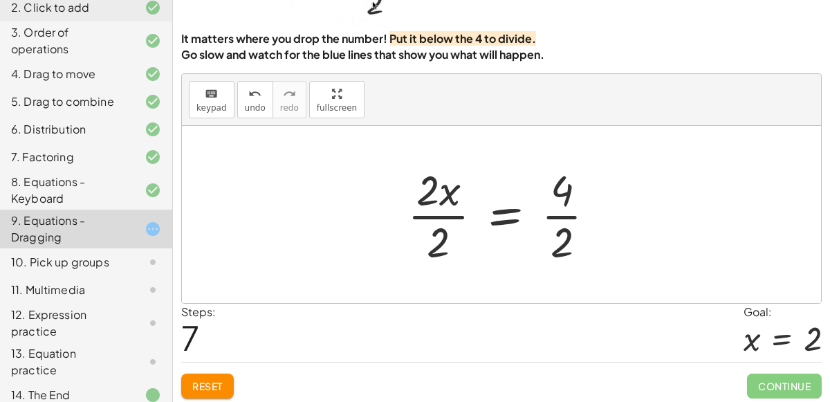
scroll to position [112, 0]
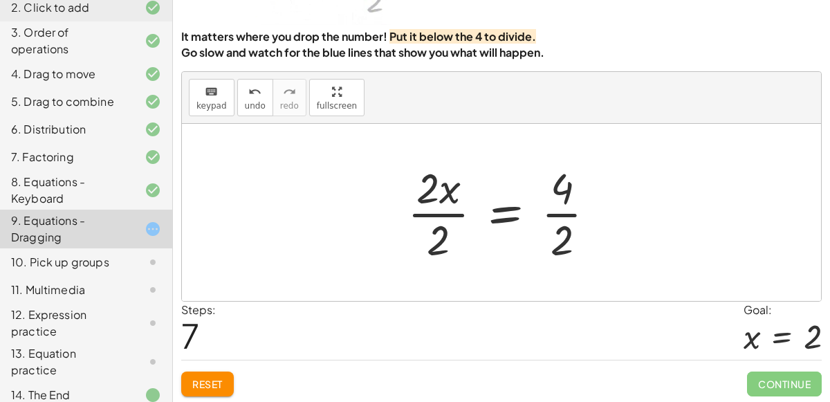
click at [214, 379] on span "Reset" at bounding box center [207, 384] width 30 height 12
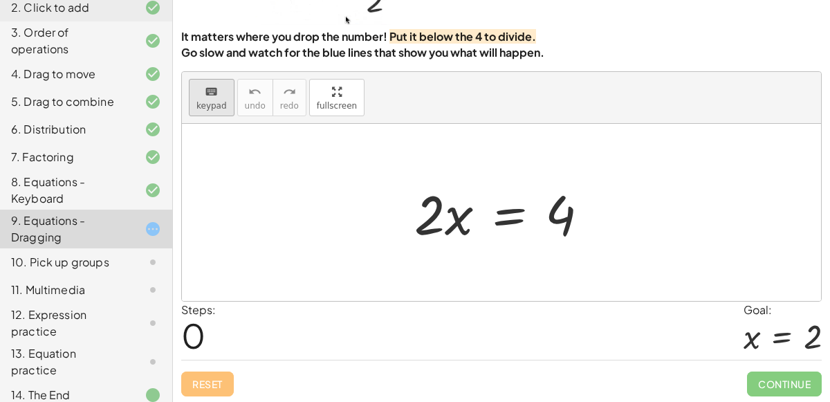
click at [210, 98] on icon "keyboard" at bounding box center [211, 92] width 13 height 17
click at [499, 211] on div at bounding box center [507, 212] width 199 height 71
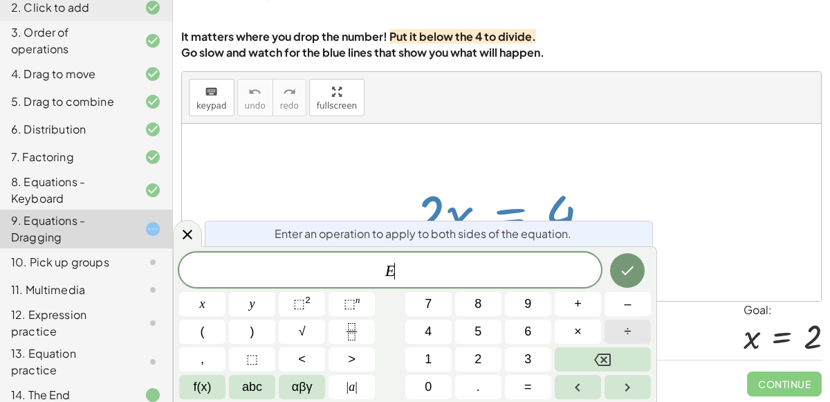
click at [620, 325] on button "÷" at bounding box center [628, 332] width 46 height 24
click at [482, 352] on button "2" at bounding box center [478, 359] width 46 height 24
click at [592, 355] on button "Backspace" at bounding box center [603, 359] width 96 height 24
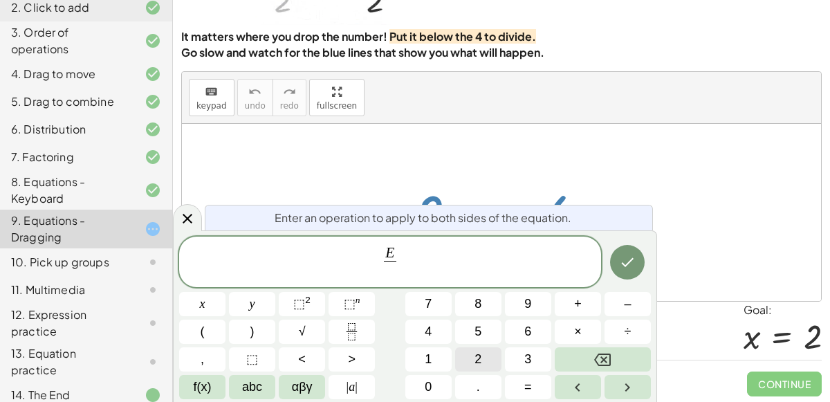
click at [475, 352] on span "2" at bounding box center [478, 359] width 7 height 19
click at [631, 264] on icon "Done" at bounding box center [627, 262] width 17 height 17
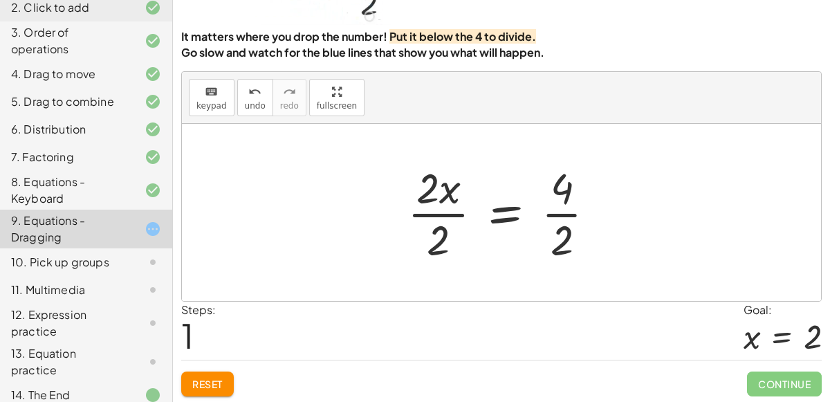
click at [428, 190] on div at bounding box center [507, 212] width 213 height 107
click at [549, 206] on div at bounding box center [507, 212] width 213 height 107
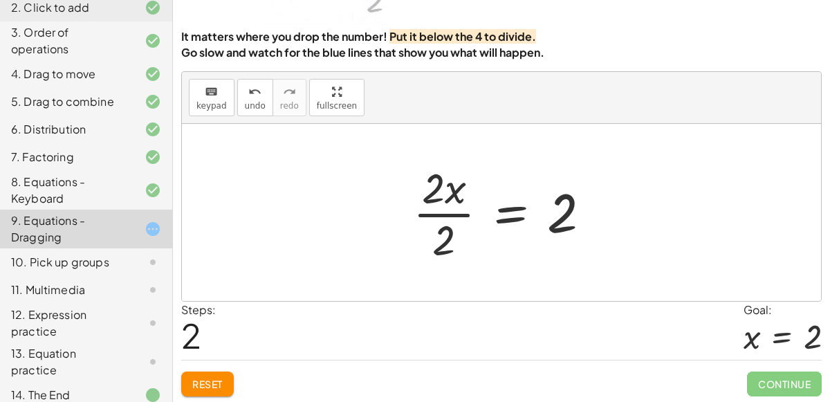
click at [451, 197] on div at bounding box center [507, 212] width 203 height 107
click at [454, 216] on div at bounding box center [507, 212] width 203 height 107
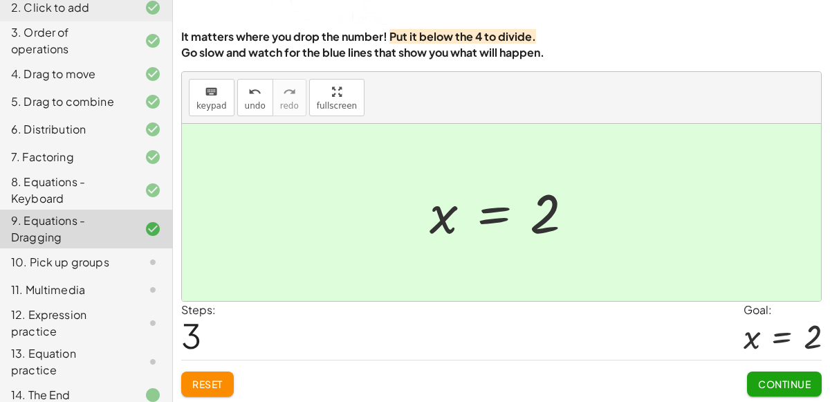
click at [770, 383] on span "Continue" at bounding box center [784, 384] width 53 height 12
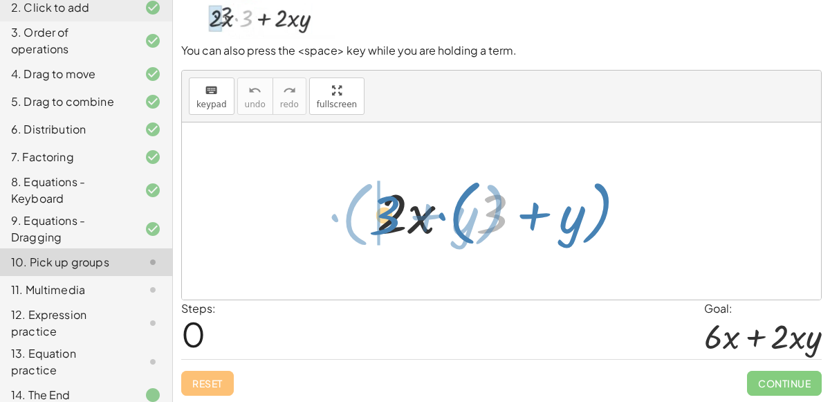
drag, startPoint x: 484, startPoint y: 219, endPoint x: 376, endPoint y: 220, distance: 108.0
click at [376, 220] on div at bounding box center [507, 212] width 274 height 80
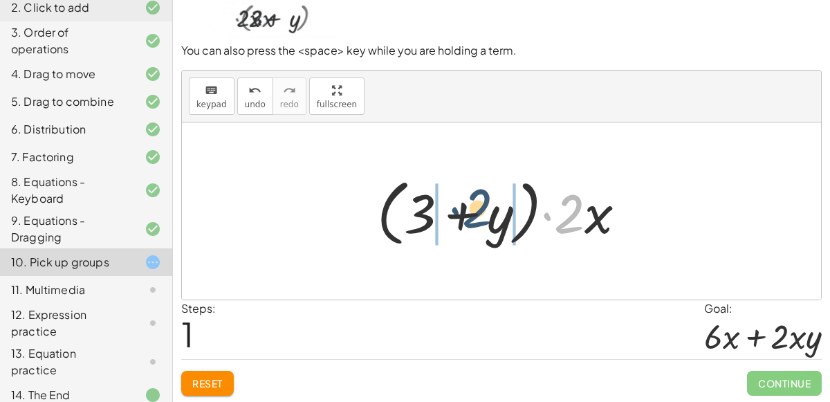
drag, startPoint x: 583, startPoint y: 215, endPoint x: 500, endPoint y: 210, distance: 83.1
click at [500, 210] on div at bounding box center [507, 212] width 274 height 80
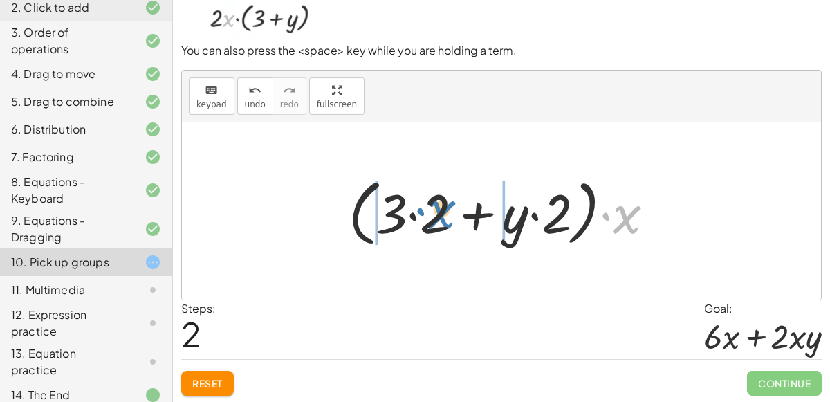
drag, startPoint x: 617, startPoint y: 213, endPoint x: 431, endPoint y: 208, distance: 185.5
click at [431, 208] on div at bounding box center [507, 212] width 331 height 80
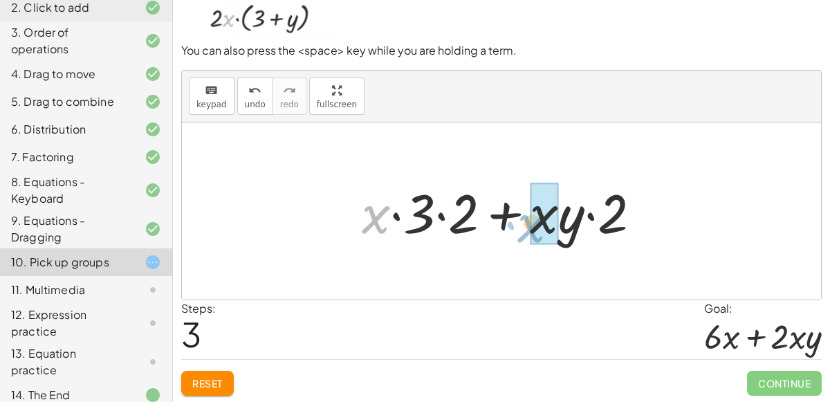
drag, startPoint x: 381, startPoint y: 224, endPoint x: 535, endPoint y: 233, distance: 154.6
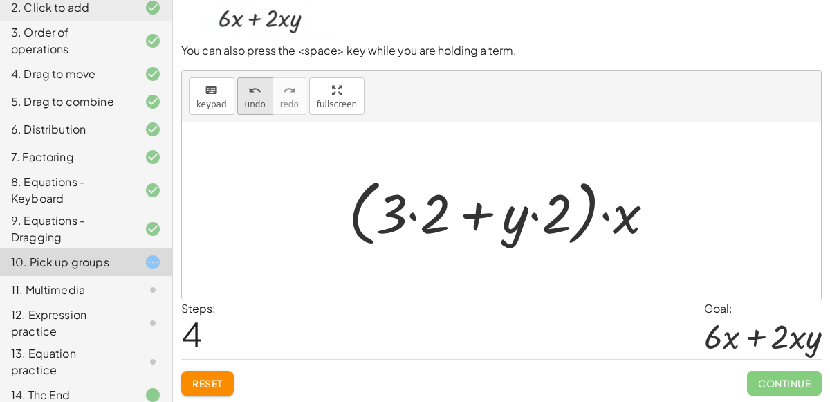
click at [253, 100] on span "undo" at bounding box center [255, 105] width 21 height 10
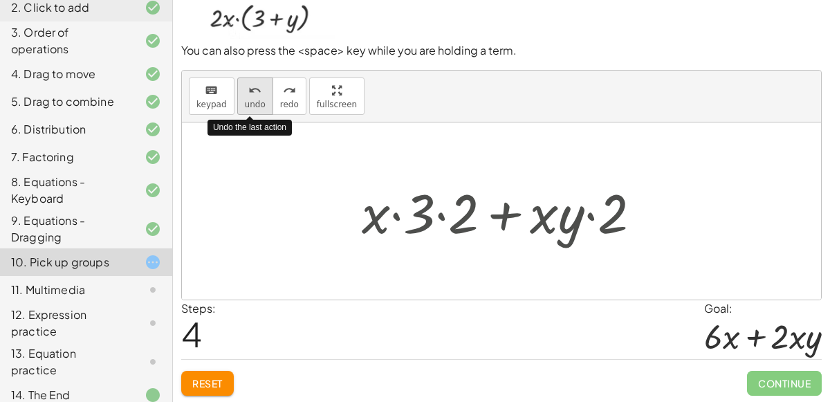
click at [253, 100] on span "undo" at bounding box center [255, 105] width 21 height 10
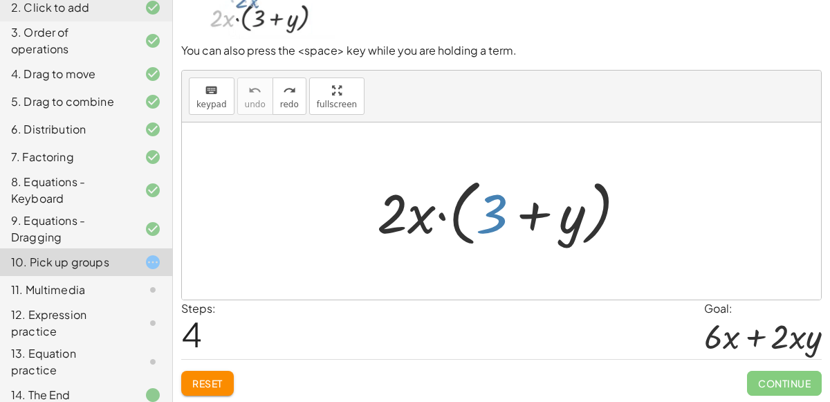
click at [216, 392] on button "Reset" at bounding box center [207, 383] width 53 height 25
click at [221, 381] on div "Reset Continue" at bounding box center [501, 377] width 641 height 37
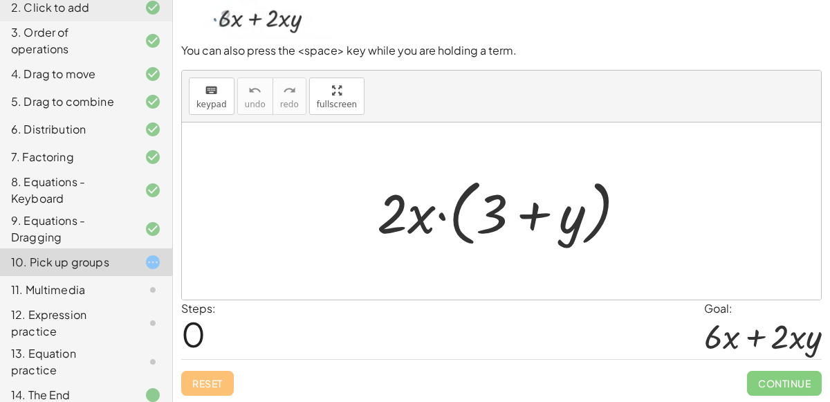
click at [489, 213] on div at bounding box center [507, 212] width 274 height 80
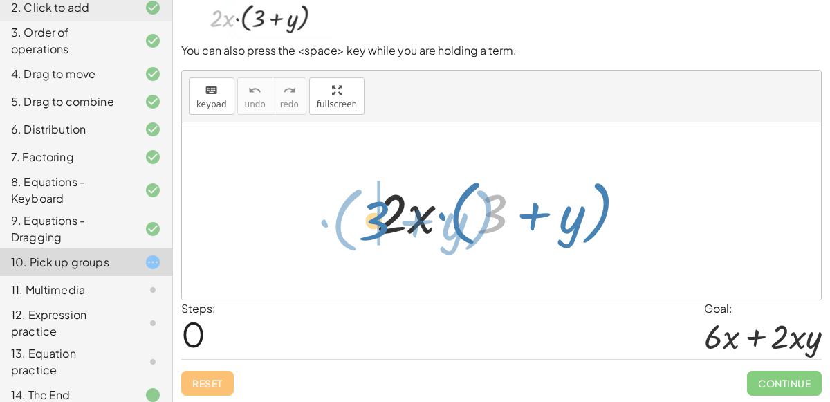
drag, startPoint x: 487, startPoint y: 221, endPoint x: 370, endPoint y: 228, distance: 117.8
click at [370, 228] on div at bounding box center [507, 212] width 274 height 80
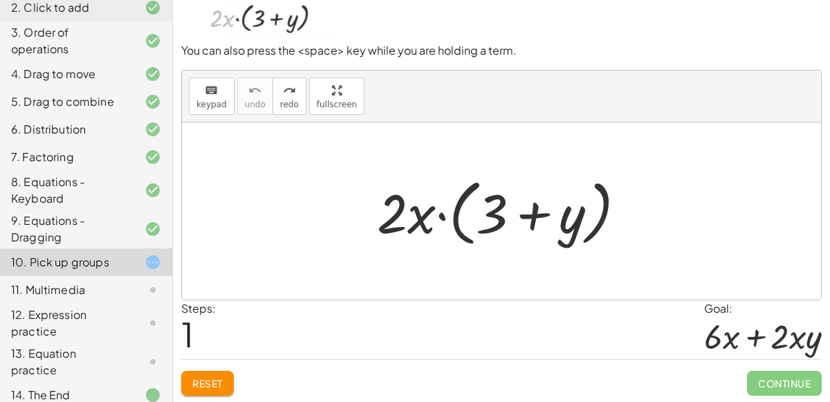
click at [203, 379] on span "Reset" at bounding box center [207, 383] width 30 height 12
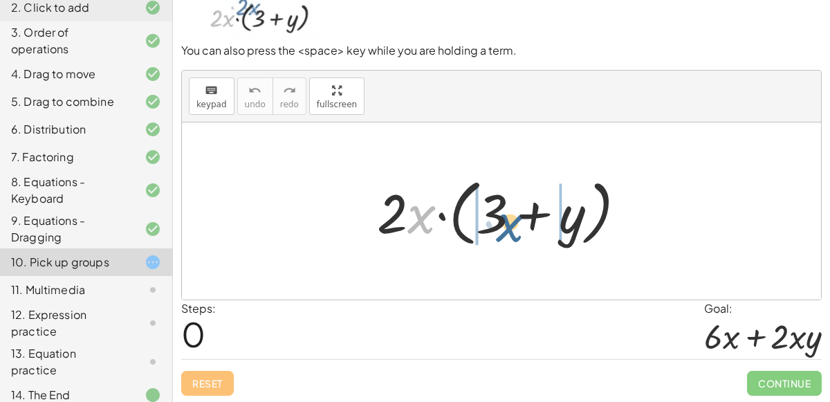
drag, startPoint x: 412, startPoint y: 219, endPoint x: 502, endPoint y: 227, distance: 90.3
click at [502, 227] on div at bounding box center [507, 212] width 274 height 80
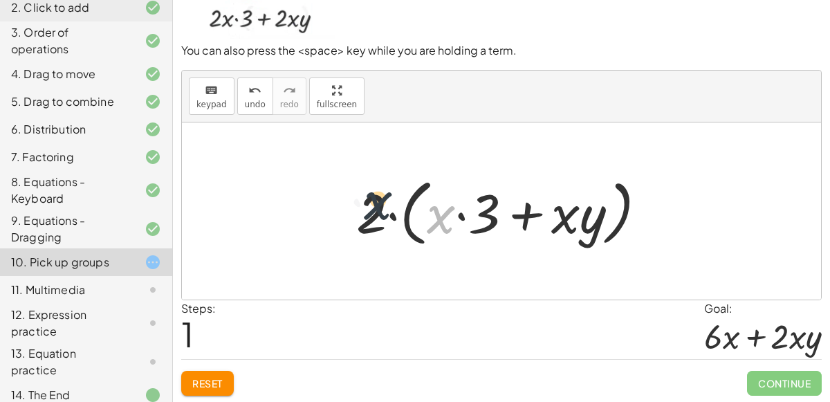
drag, startPoint x: 435, startPoint y: 218, endPoint x: 364, endPoint y: 210, distance: 71.0
click at [364, 210] on div at bounding box center [507, 212] width 316 height 80
drag, startPoint x: 441, startPoint y: 217, endPoint x: 379, endPoint y: 224, distance: 62.0
click at [379, 224] on div at bounding box center [507, 212] width 316 height 80
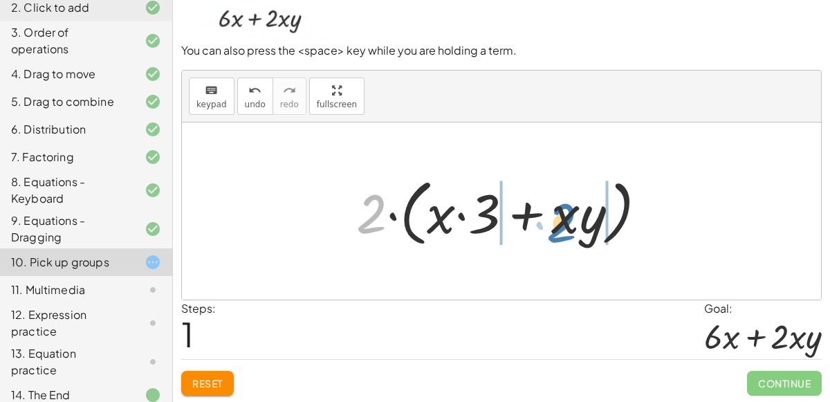
drag, startPoint x: 378, startPoint y: 220, endPoint x: 569, endPoint y: 229, distance: 191.2
click at [569, 229] on div at bounding box center [507, 212] width 316 height 80
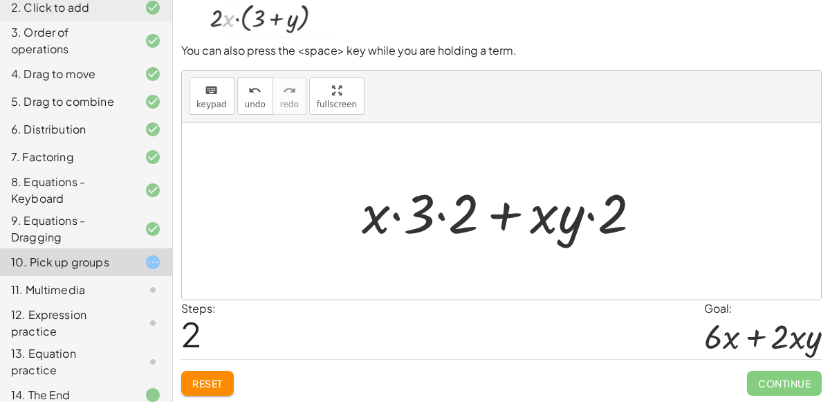
click at [437, 206] on div at bounding box center [507, 211] width 304 height 71
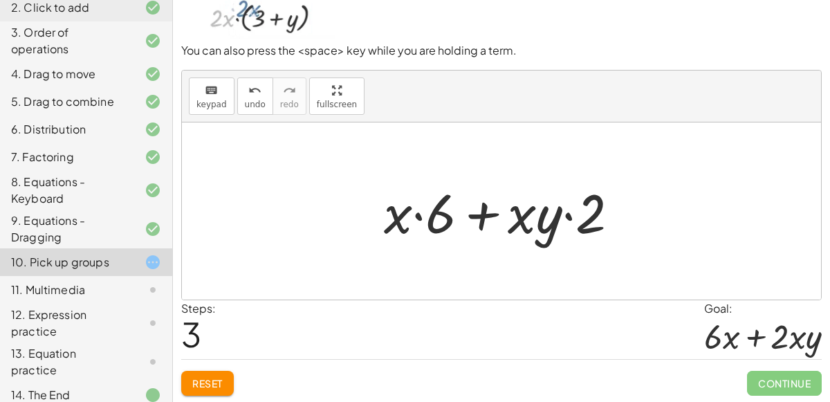
click at [569, 215] on div at bounding box center [507, 211] width 260 height 71
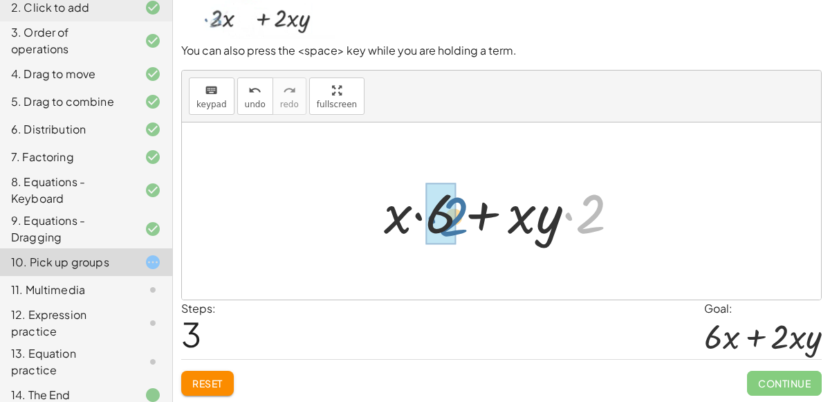
drag, startPoint x: 586, startPoint y: 221, endPoint x: 455, endPoint y: 221, distance: 130.8
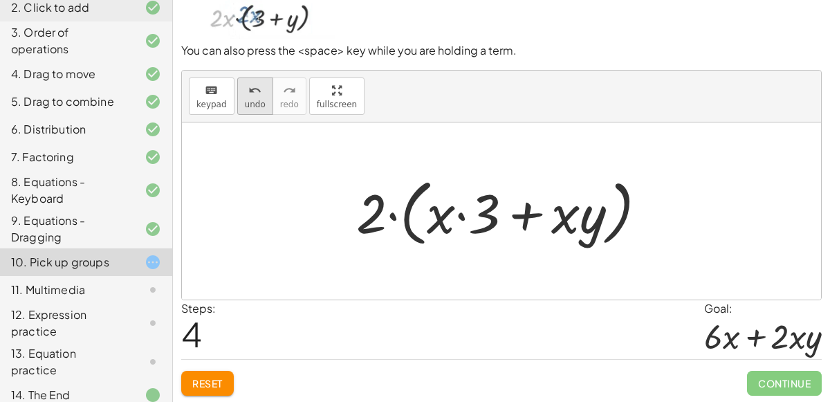
click at [238, 91] on button "undo undo" at bounding box center [255, 96] width 36 height 37
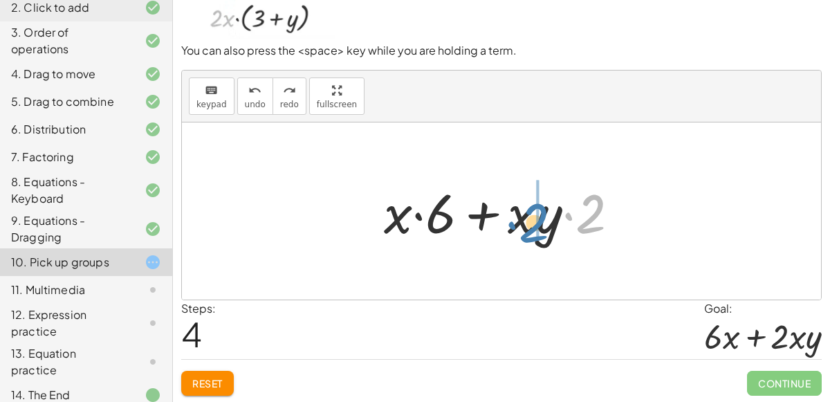
drag, startPoint x: 585, startPoint y: 223, endPoint x: 527, endPoint y: 233, distance: 58.9
click at [527, 233] on div at bounding box center [507, 211] width 260 height 71
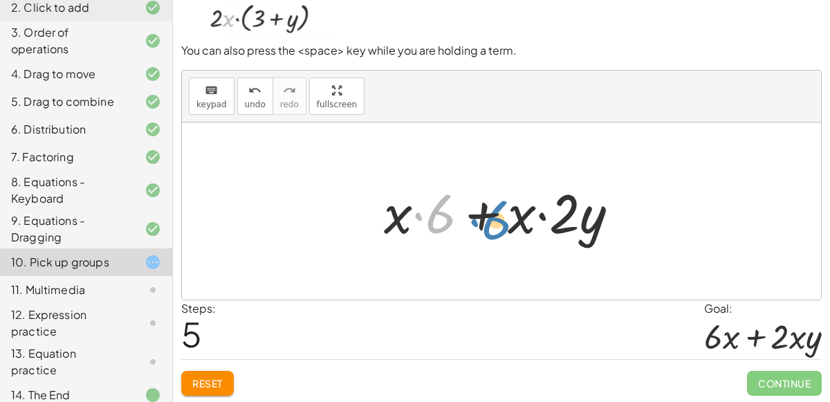
drag, startPoint x: 436, startPoint y: 221, endPoint x: 492, endPoint y: 227, distance: 56.4
click at [492, 227] on div at bounding box center [507, 211] width 260 height 71
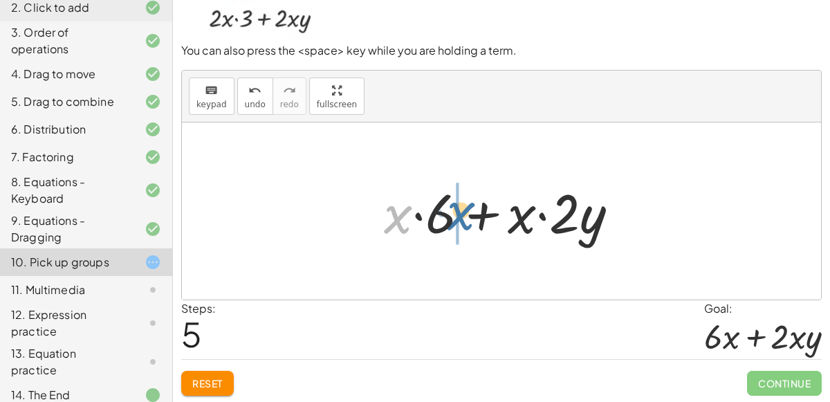
drag, startPoint x: 399, startPoint y: 226, endPoint x: 462, endPoint y: 224, distance: 63.7
click at [462, 224] on div at bounding box center [507, 211] width 260 height 71
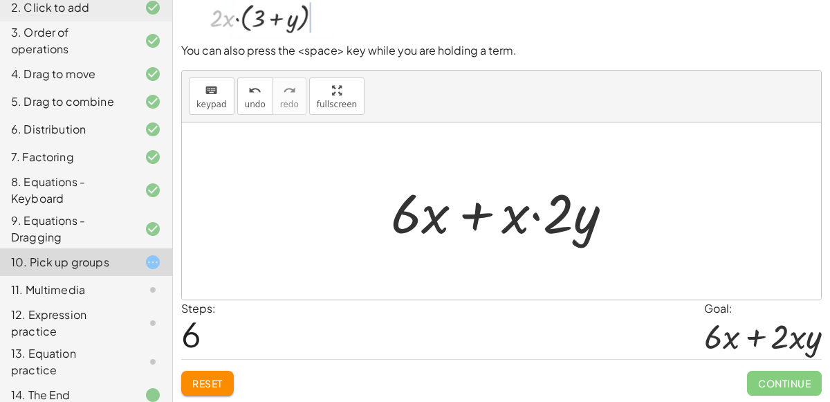
click at [478, 219] on div at bounding box center [507, 211] width 247 height 71
click at [468, 207] on div at bounding box center [507, 211] width 247 height 71
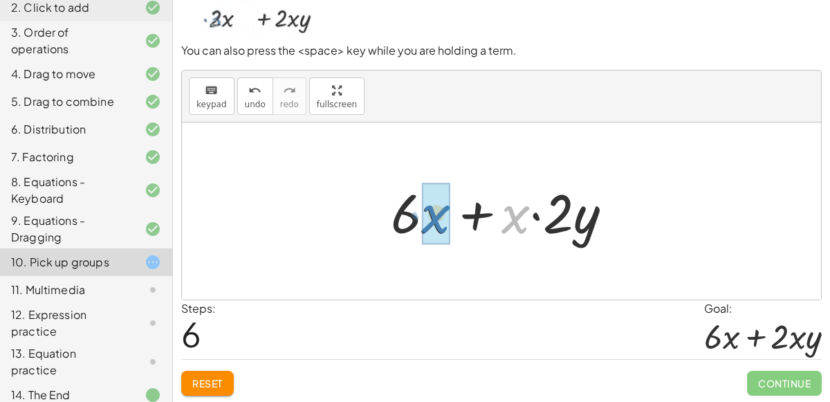
drag, startPoint x: 521, startPoint y: 219, endPoint x: 442, endPoint y: 219, distance: 79.6
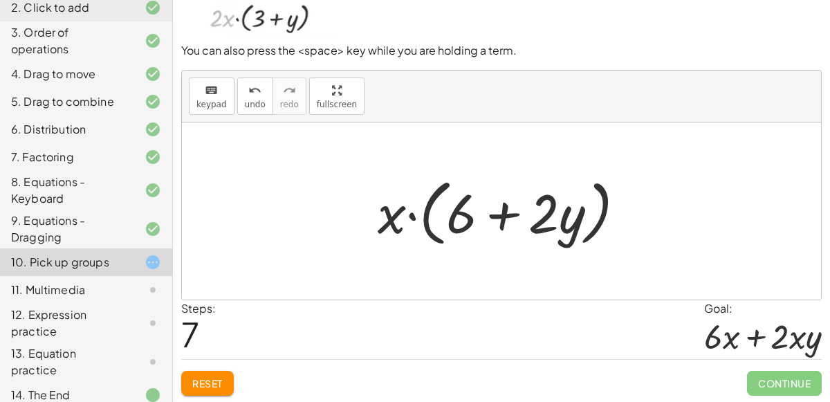
click at [221, 381] on span "Reset" at bounding box center [207, 383] width 30 height 12
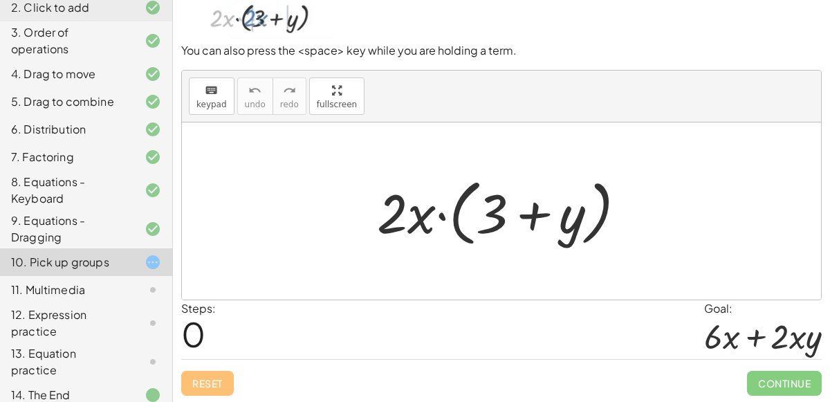
click at [492, 210] on div at bounding box center [507, 212] width 274 height 80
click at [413, 224] on div at bounding box center [507, 212] width 274 height 80
drag, startPoint x: 384, startPoint y: 219, endPoint x: 503, endPoint y: 218, distance: 119.0
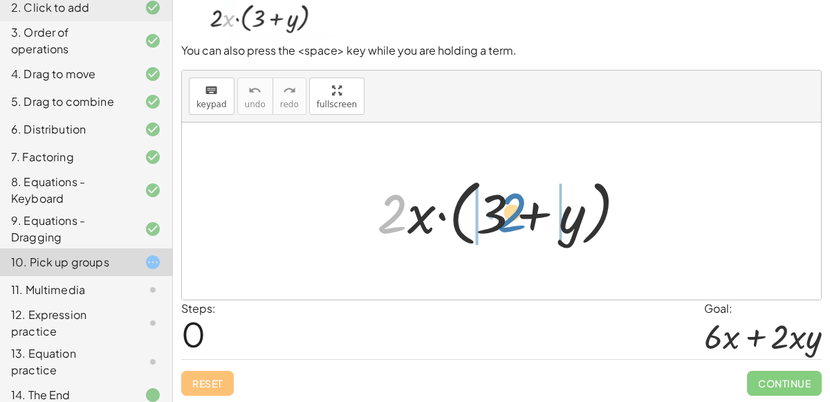
click at [503, 218] on div at bounding box center [507, 212] width 274 height 80
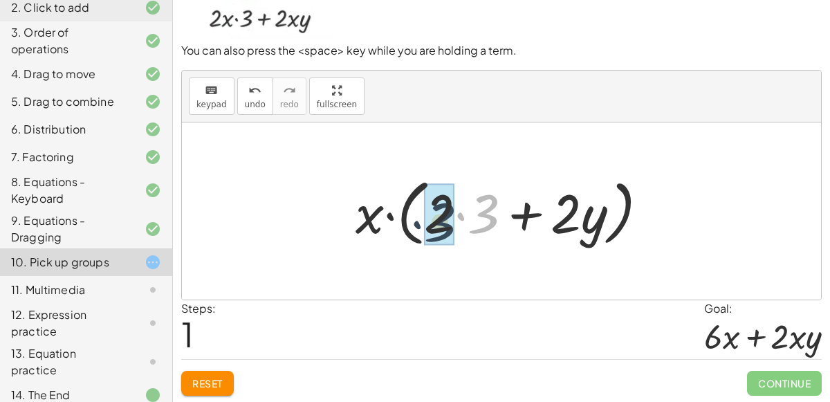
drag, startPoint x: 482, startPoint y: 217, endPoint x: 437, endPoint y: 225, distance: 45.7
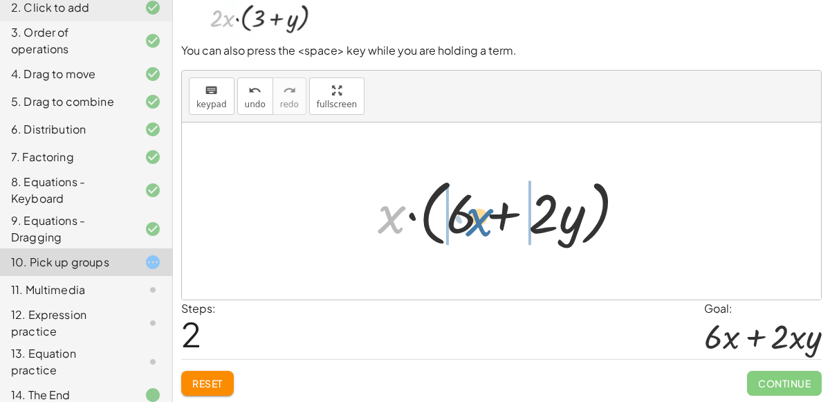
drag, startPoint x: 383, startPoint y: 218, endPoint x: 471, endPoint y: 221, distance: 87.9
click at [471, 221] on div at bounding box center [507, 212] width 273 height 80
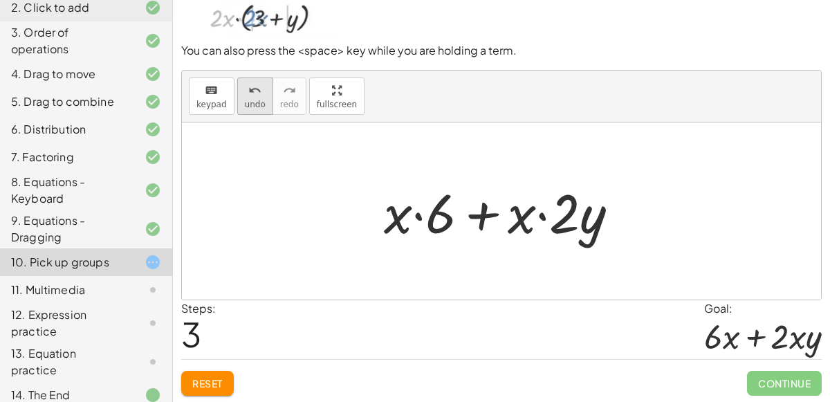
click at [248, 91] on icon "undo" at bounding box center [254, 90] width 13 height 17
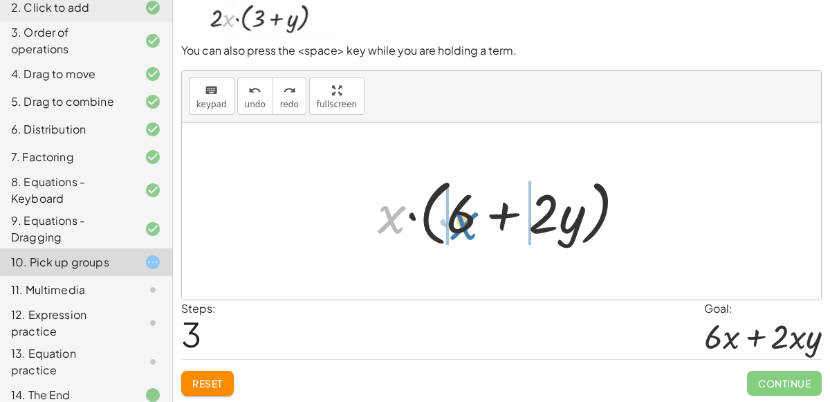
drag, startPoint x: 391, startPoint y: 224, endPoint x: 464, endPoint y: 230, distance: 72.9
click at [464, 230] on div at bounding box center [507, 212] width 273 height 80
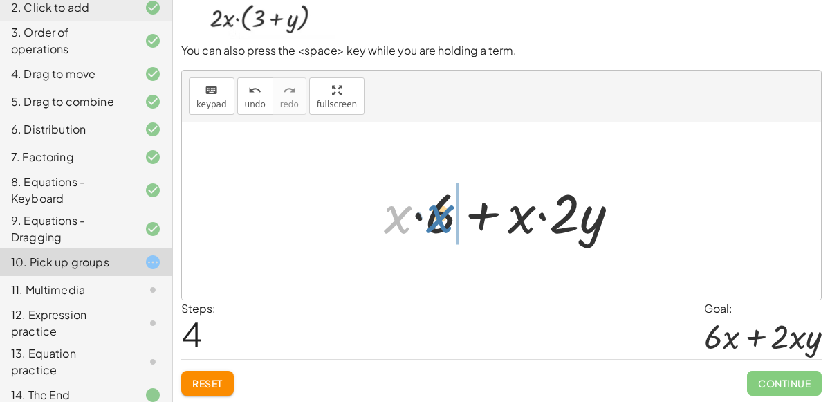
drag, startPoint x: 401, startPoint y: 221, endPoint x: 444, endPoint y: 220, distance: 42.9
click at [444, 220] on div at bounding box center [507, 211] width 260 height 71
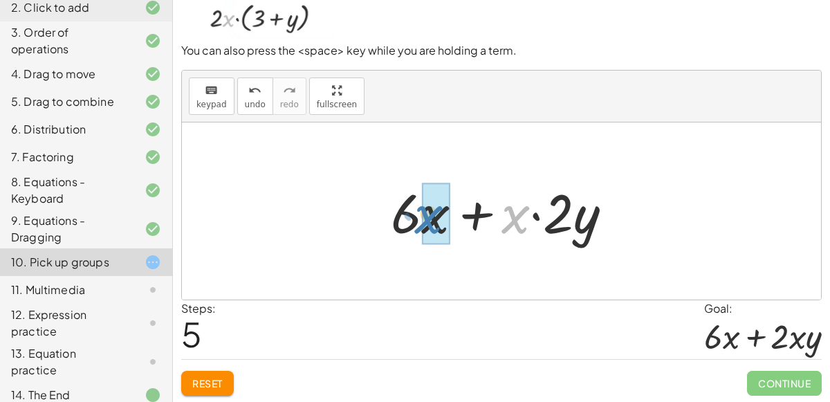
drag, startPoint x: 510, startPoint y: 220, endPoint x: 423, endPoint y: 220, distance: 87.2
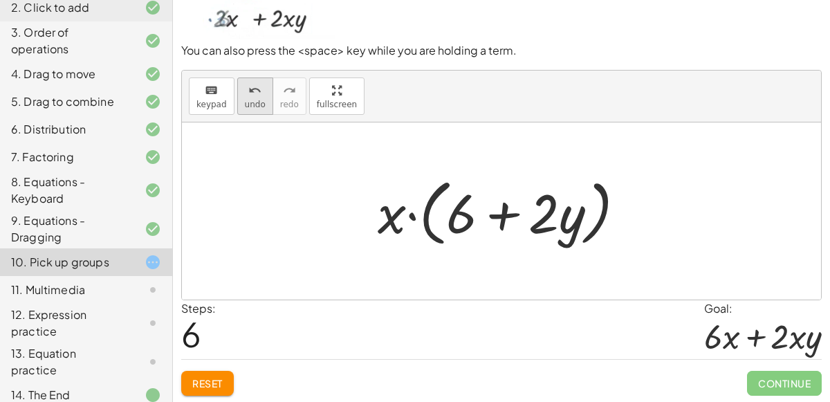
click at [262, 108] on button "undo undo" at bounding box center [255, 96] width 36 height 37
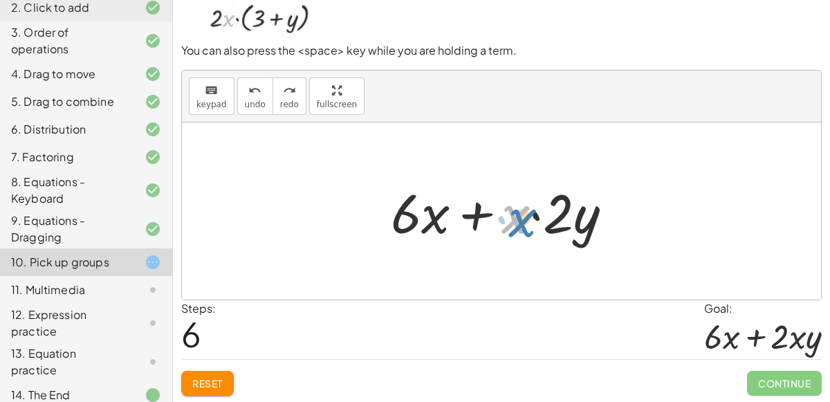
click at [523, 224] on div at bounding box center [507, 211] width 247 height 71
drag, startPoint x: 506, startPoint y: 221, endPoint x: 567, endPoint y: 215, distance: 61.9
click at [567, 215] on div at bounding box center [507, 211] width 247 height 71
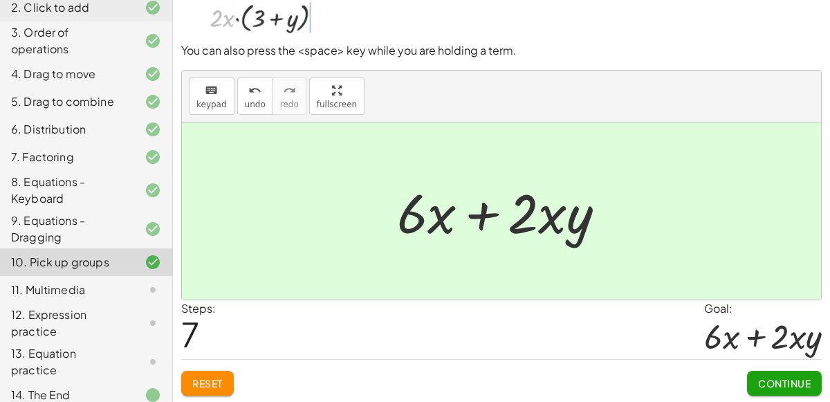
click at [784, 379] on span "Continue" at bounding box center [784, 383] width 53 height 12
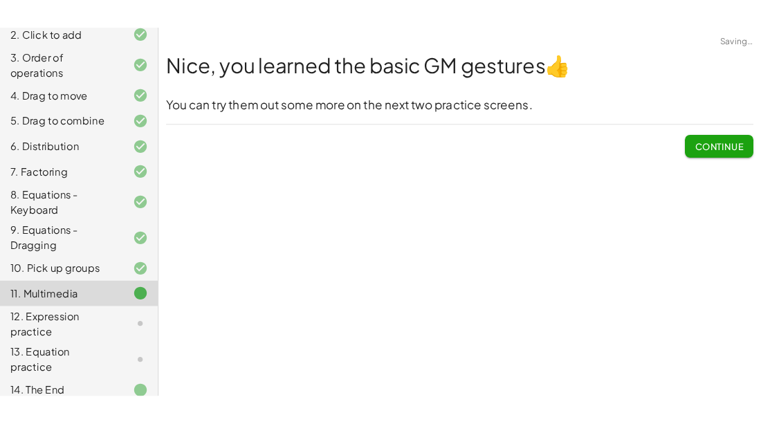
scroll to position [0, 0]
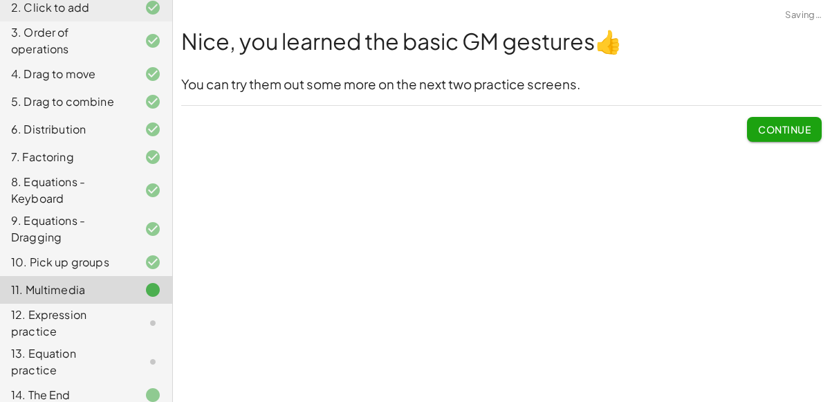
click at [790, 129] on span "Continue" at bounding box center [784, 129] width 53 height 12
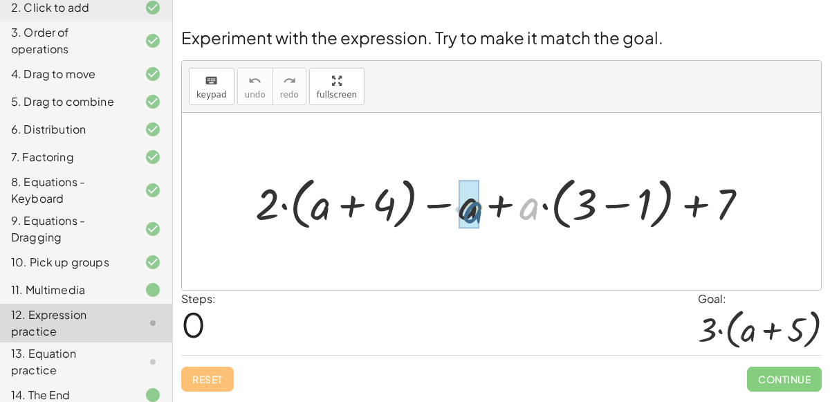
drag, startPoint x: 523, startPoint y: 206, endPoint x: 461, endPoint y: 208, distance: 62.3
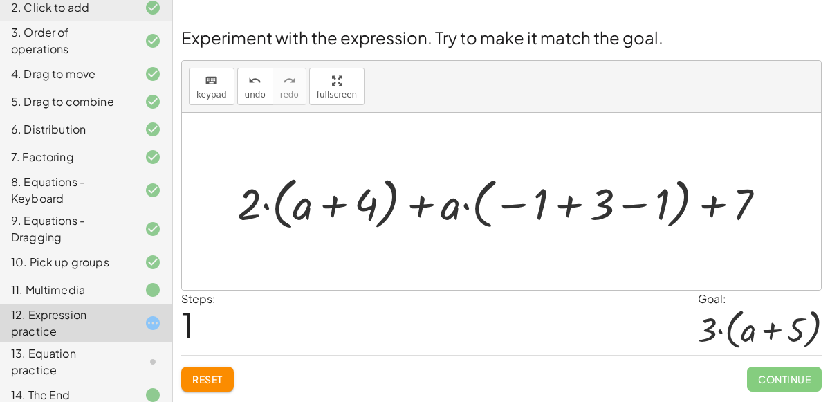
click at [212, 374] on span "Reset" at bounding box center [207, 379] width 30 height 12
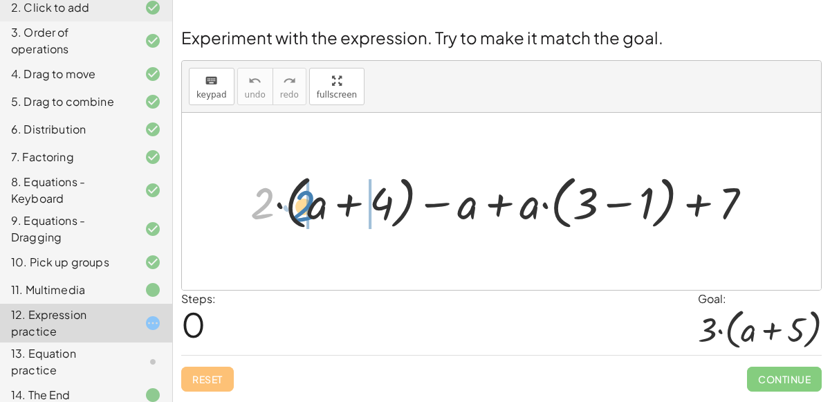
drag, startPoint x: 260, startPoint y: 213, endPoint x: 300, endPoint y: 216, distance: 40.9
click at [300, 216] on div at bounding box center [507, 201] width 527 height 65
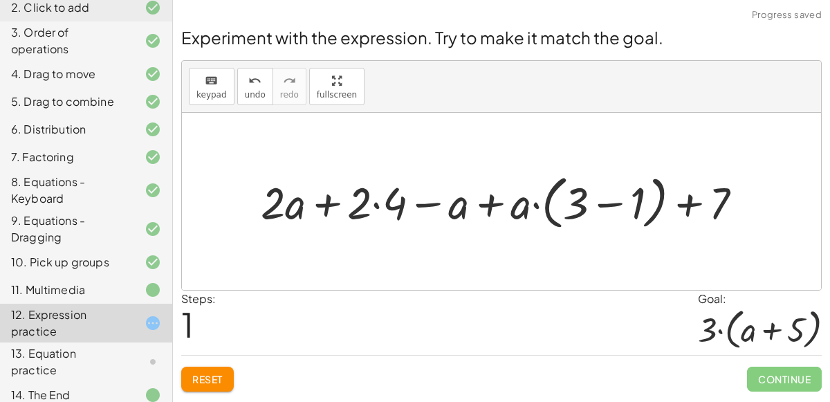
click at [376, 207] on div at bounding box center [507, 201] width 507 height 65
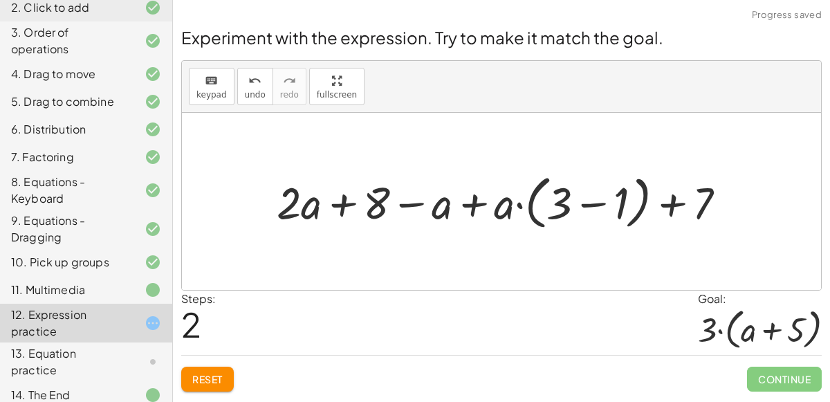
click at [474, 205] on div at bounding box center [507, 201] width 475 height 65
drag, startPoint x: 504, startPoint y: 207, endPoint x: 569, endPoint y: 204, distance: 65.1
click at [569, 204] on div at bounding box center [507, 201] width 475 height 65
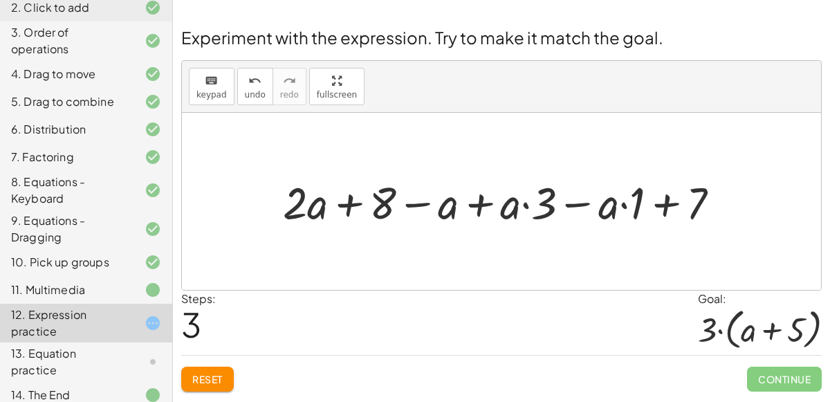
click at [527, 206] on div at bounding box center [507, 201] width 462 height 58
click at [666, 199] on div at bounding box center [507, 201] width 462 height 58
click at [661, 207] on div at bounding box center [507, 201] width 462 height 58
drag, startPoint x: 639, startPoint y: 210, endPoint x: 613, endPoint y: 211, distance: 25.6
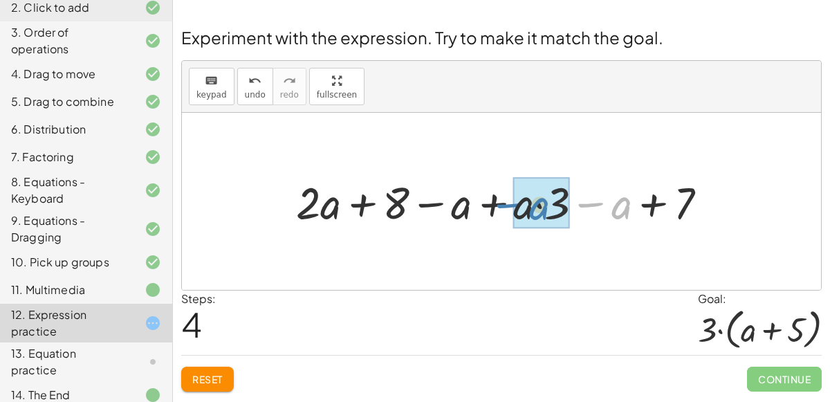
drag, startPoint x: 617, startPoint y: 210, endPoint x: 538, endPoint y: 210, distance: 79.6
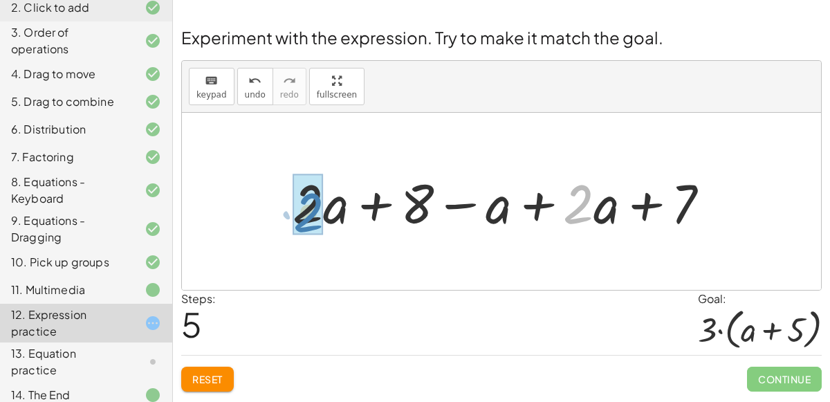
drag, startPoint x: 592, startPoint y: 214, endPoint x: 326, endPoint y: 215, distance: 265.7
click at [326, 215] on div at bounding box center [507, 201] width 442 height 71
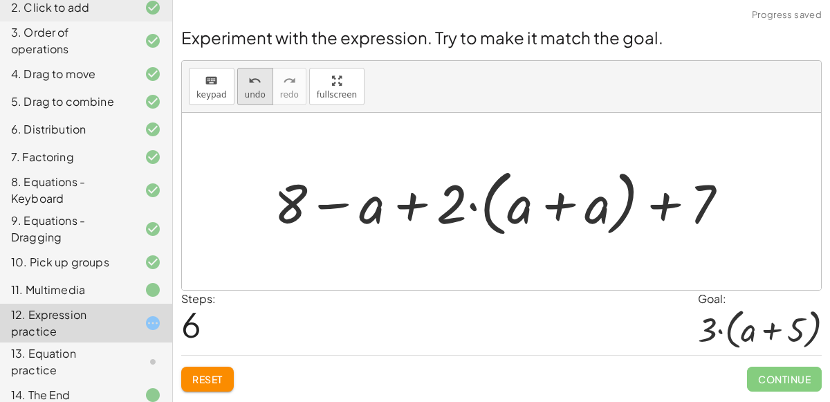
click at [246, 90] on span "undo" at bounding box center [255, 95] width 21 height 10
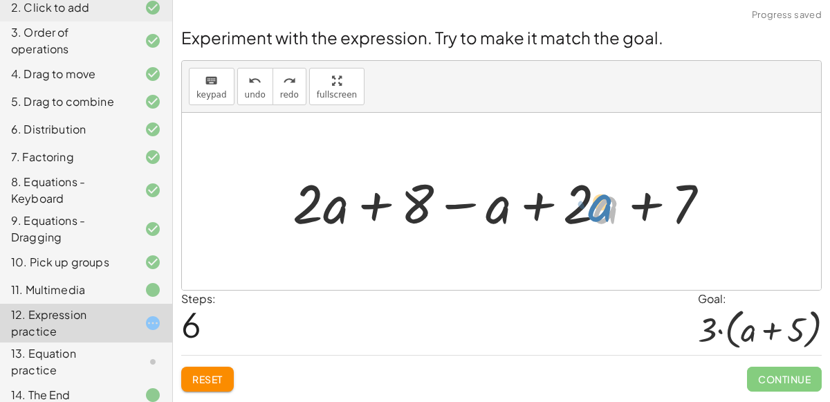
click at [602, 215] on div at bounding box center [507, 201] width 442 height 71
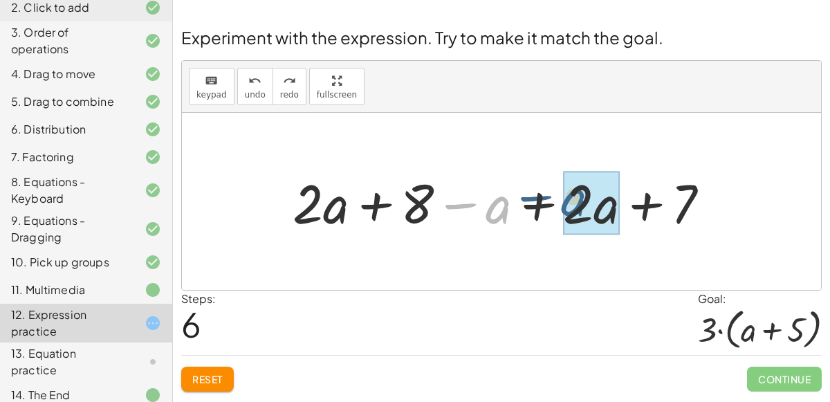
drag, startPoint x: 497, startPoint y: 210, endPoint x: 584, endPoint y: 201, distance: 87.7
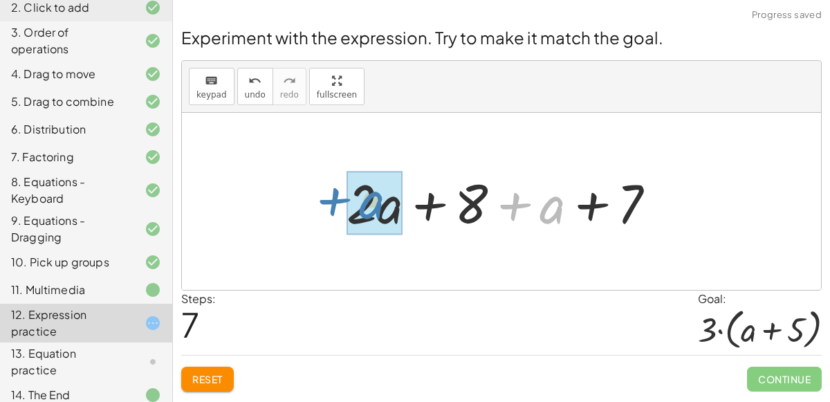
drag, startPoint x: 543, startPoint y: 208, endPoint x: 364, endPoint y: 203, distance: 178.6
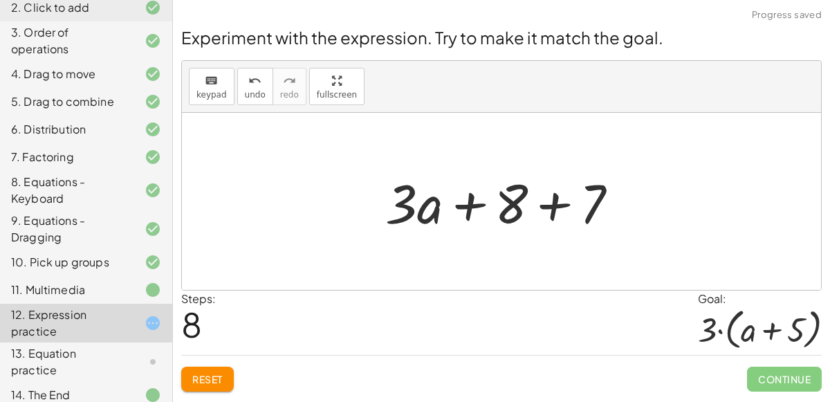
click at [543, 203] on div at bounding box center [508, 201] width 258 height 71
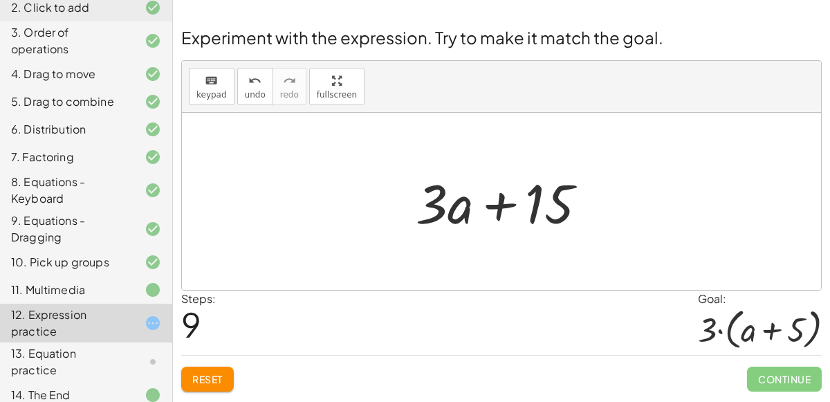
click at [213, 381] on span "Reset" at bounding box center [207, 379] width 30 height 12
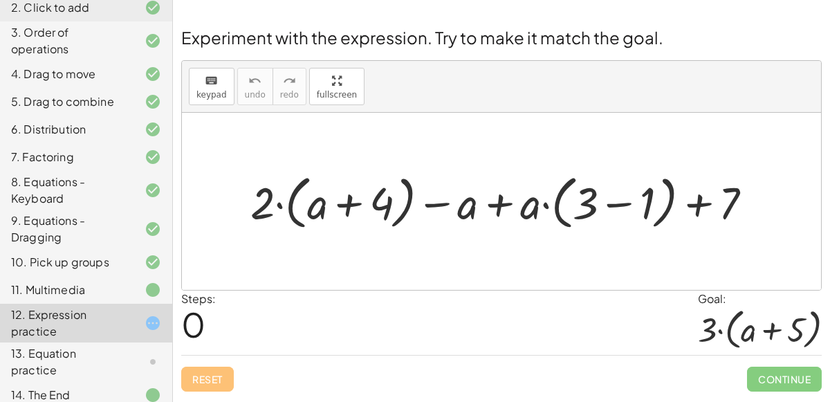
click at [498, 199] on div at bounding box center [507, 201] width 527 height 65
drag, startPoint x: 470, startPoint y: 209, endPoint x: 539, endPoint y: 210, distance: 69.2
click at [216, 380] on span "Reset" at bounding box center [207, 379] width 30 height 12
click at [216, 380] on div "Reset Continue" at bounding box center [501, 373] width 641 height 37
drag, startPoint x: 588, startPoint y: 206, endPoint x: 266, endPoint y: 206, distance: 321.8
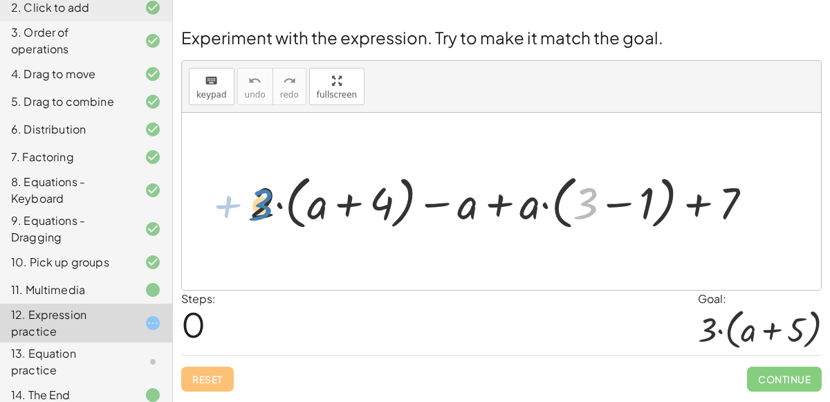
click at [266, 206] on div at bounding box center [507, 201] width 527 height 65
click at [617, 203] on div at bounding box center [507, 201] width 527 height 65
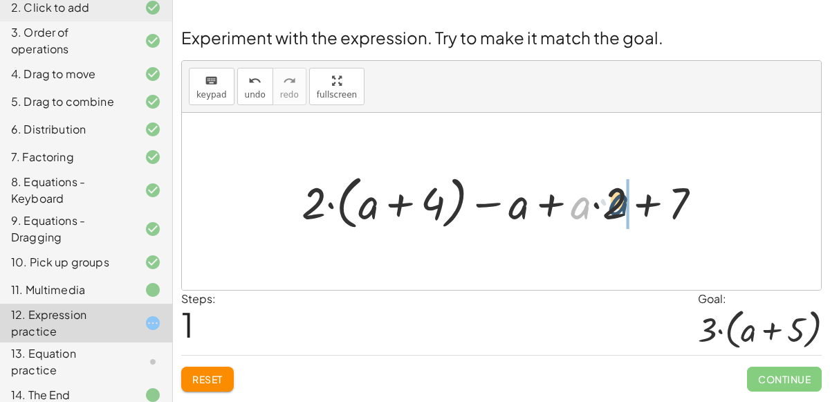
drag, startPoint x: 583, startPoint y: 210, endPoint x: 621, endPoint y: 207, distance: 38.9
click at [621, 207] on div at bounding box center [507, 201] width 425 height 65
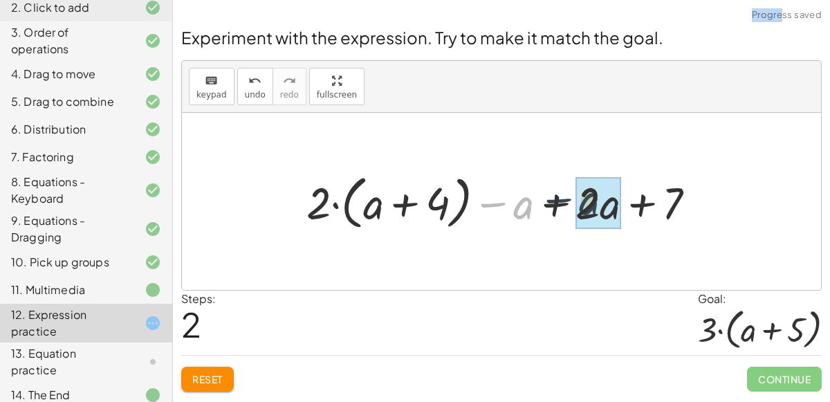
drag, startPoint x: 529, startPoint y: 208, endPoint x: 597, endPoint y: 203, distance: 67.9
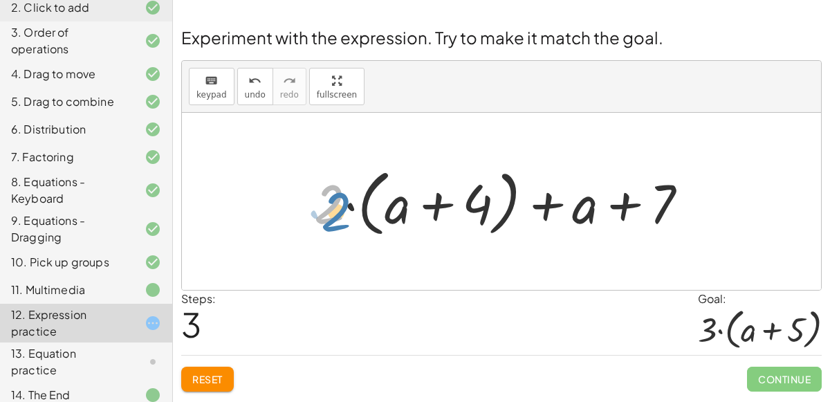
drag, startPoint x: 325, startPoint y: 202, endPoint x: 331, endPoint y: 210, distance: 10.3
click at [331, 210] on div at bounding box center [506, 202] width 399 height 80
drag, startPoint x: 402, startPoint y: 211, endPoint x: 593, endPoint y: 212, distance: 191.0
click at [593, 212] on div at bounding box center [506, 202] width 399 height 80
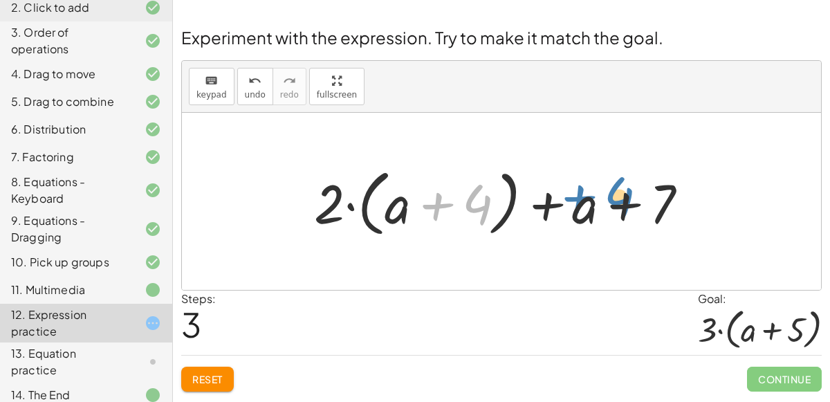
drag, startPoint x: 482, startPoint y: 203, endPoint x: 624, endPoint y: 195, distance: 142.1
click at [624, 195] on div at bounding box center [506, 202] width 399 height 80
drag, startPoint x: 476, startPoint y: 204, endPoint x: 468, endPoint y: 209, distance: 9.6
click at [468, 209] on div at bounding box center [506, 202] width 399 height 80
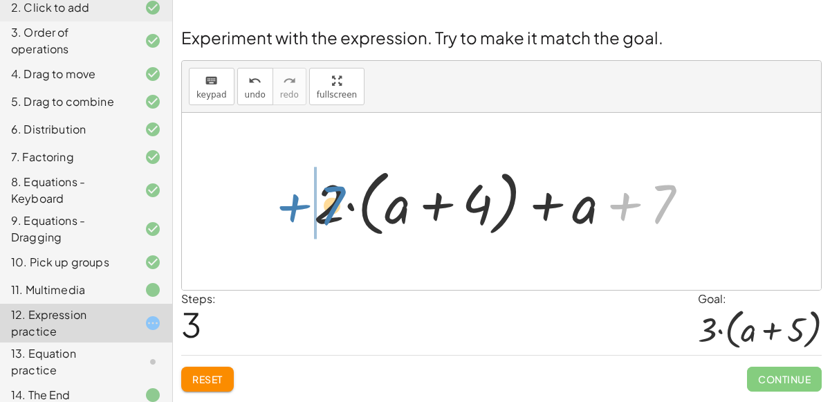
drag, startPoint x: 669, startPoint y: 207, endPoint x: 338, endPoint y: 208, distance: 331.5
click at [338, 208] on div at bounding box center [506, 202] width 399 height 80
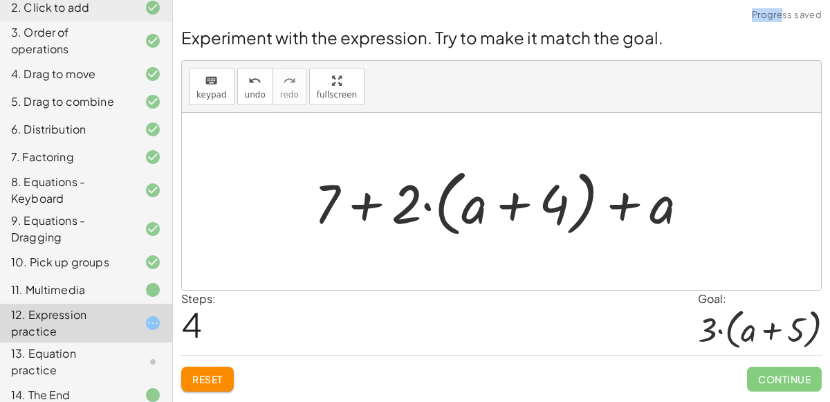
click at [374, 203] on div at bounding box center [506, 202] width 399 height 80
click at [365, 208] on div at bounding box center [506, 202] width 399 height 80
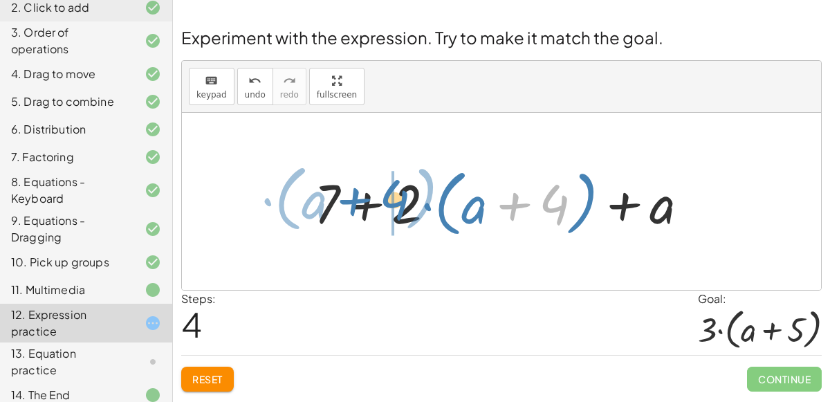
drag, startPoint x: 559, startPoint y: 213, endPoint x: 399, endPoint y: 208, distance: 159.9
click at [399, 208] on div at bounding box center [506, 202] width 399 height 80
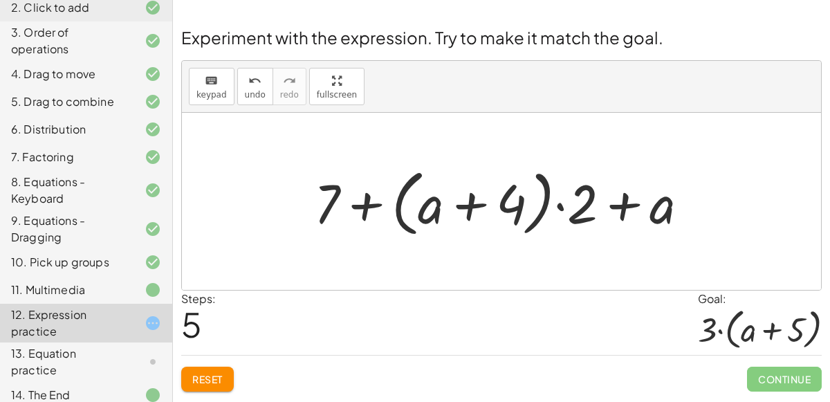
click at [229, 367] on button "Reset" at bounding box center [207, 379] width 53 height 25
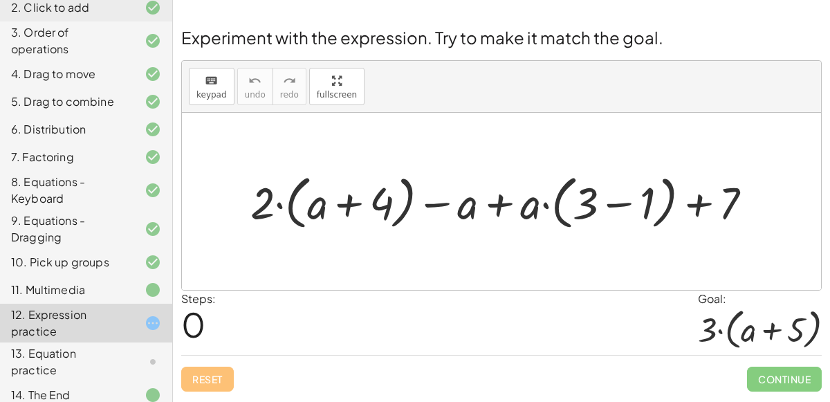
click at [487, 208] on div at bounding box center [507, 201] width 527 height 65
drag, startPoint x: 531, startPoint y: 211, endPoint x: 463, endPoint y: 215, distance: 68.6
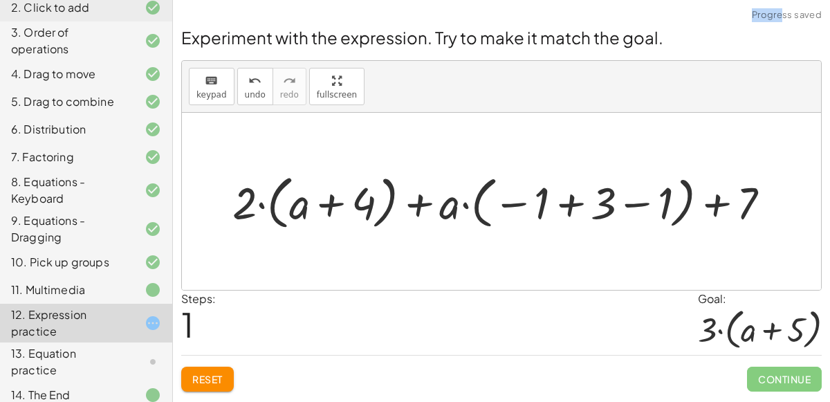
click at [568, 206] on div at bounding box center [507, 201] width 563 height 65
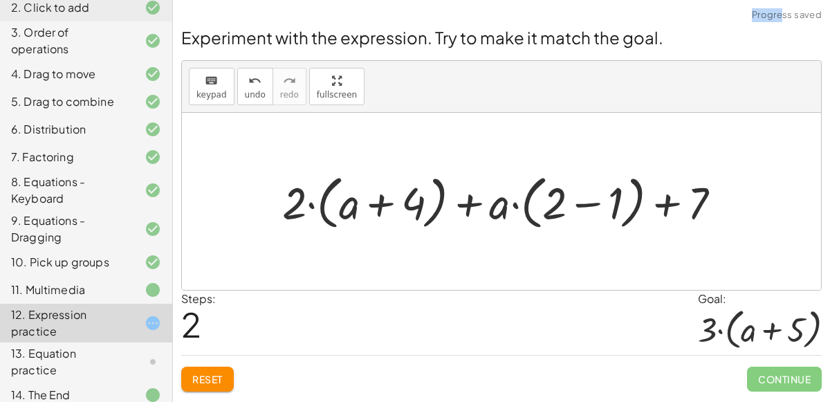
click at [580, 205] on div at bounding box center [507, 201] width 464 height 65
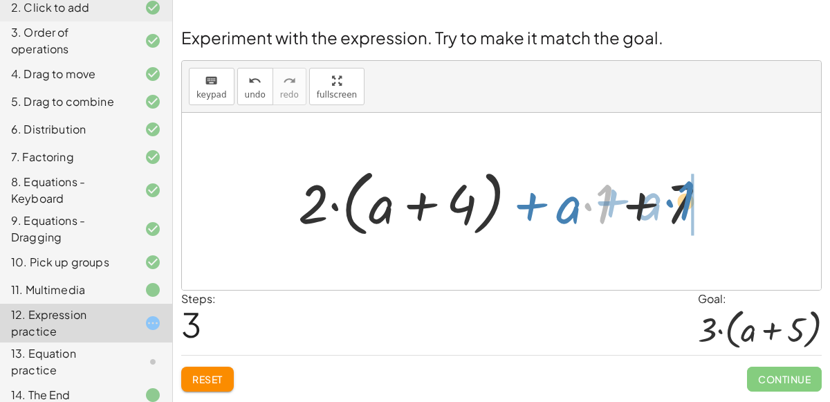
drag, startPoint x: 605, startPoint y: 213, endPoint x: 686, endPoint y: 210, distance: 81.0
click at [686, 210] on div at bounding box center [507, 202] width 432 height 80
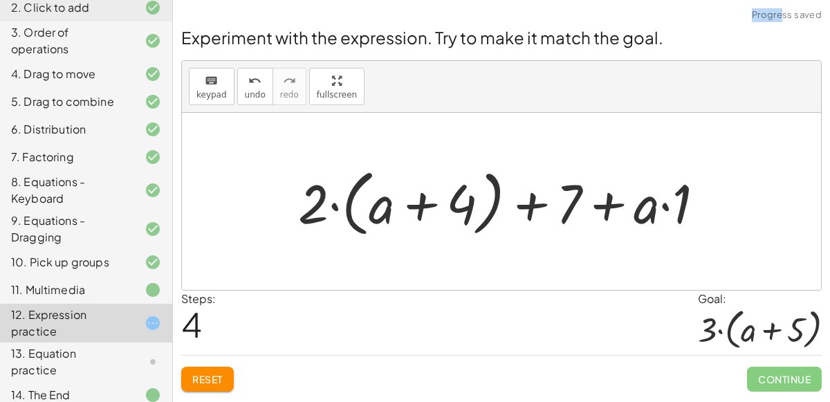
click at [596, 207] on div at bounding box center [507, 202] width 432 height 80
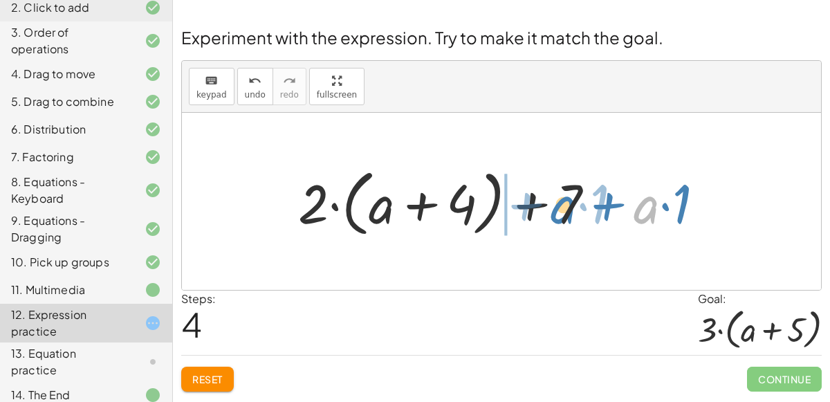
drag, startPoint x: 648, startPoint y: 209, endPoint x: 565, endPoint y: 209, distance: 83.0
click at [565, 209] on div at bounding box center [507, 202] width 432 height 80
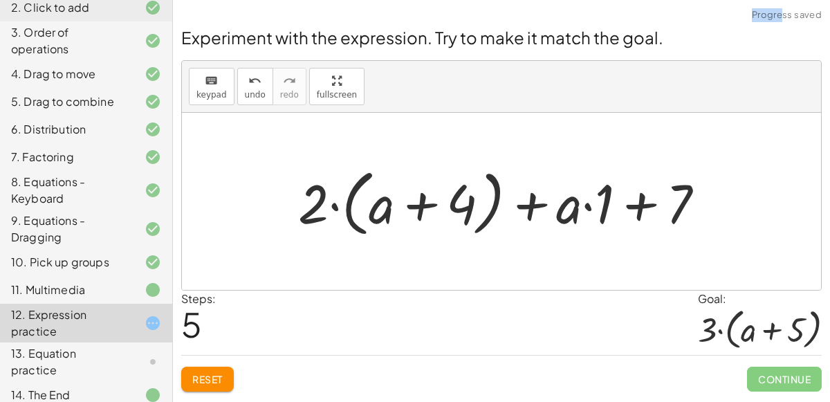
click at [645, 201] on div at bounding box center [507, 202] width 432 height 80
click at [206, 368] on button "Reset" at bounding box center [207, 379] width 53 height 25
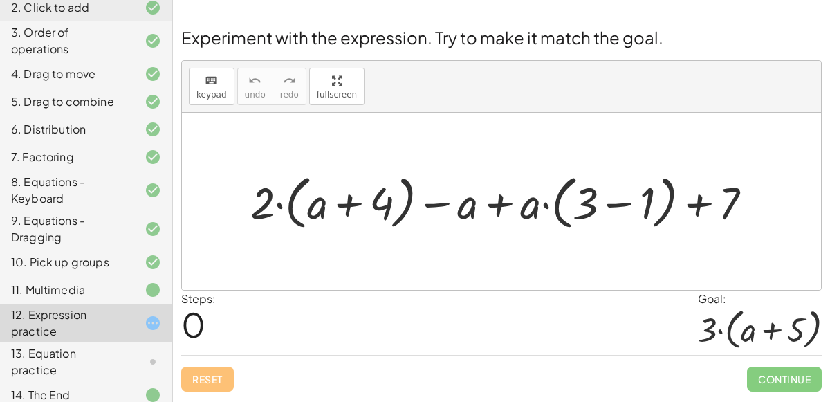
click at [121, 344] on div "13. Equation practice" at bounding box center [86, 362] width 172 height 39
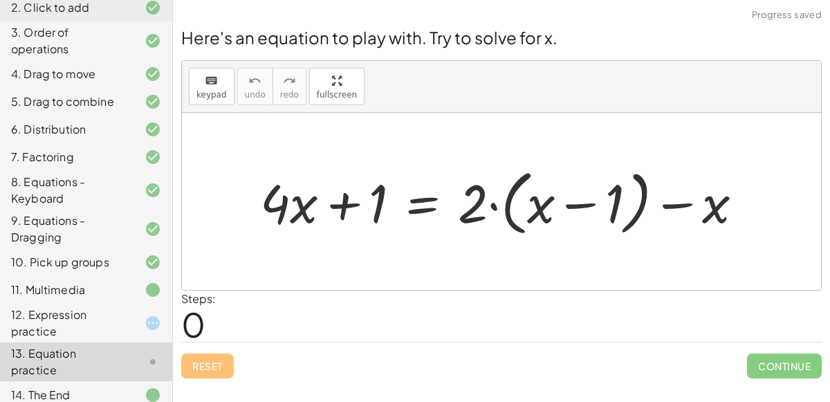
click at [272, 321] on div "Steps: 0" at bounding box center [501, 316] width 641 height 51
click at [92, 323] on div "12. Expression practice" at bounding box center [66, 323] width 111 height 33
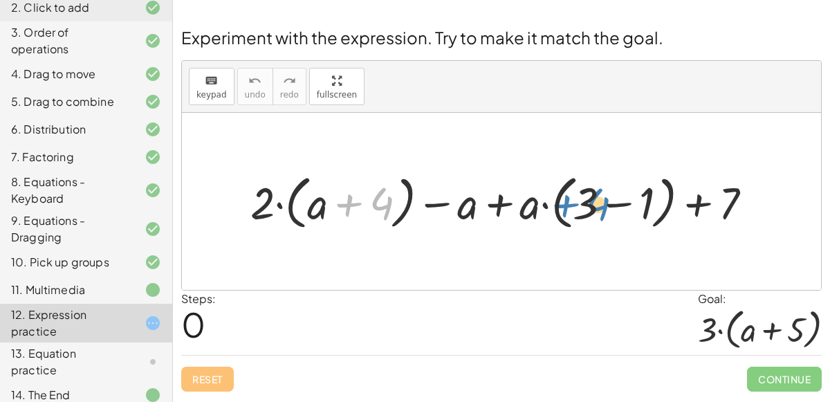
drag, startPoint x: 349, startPoint y: 205, endPoint x: 565, endPoint y: 205, distance: 216.6
click at [565, 205] on div at bounding box center [507, 201] width 527 height 65
drag, startPoint x: 385, startPoint y: 205, endPoint x: 726, endPoint y: 211, distance: 340.5
click at [726, 211] on div at bounding box center [507, 201] width 527 height 65
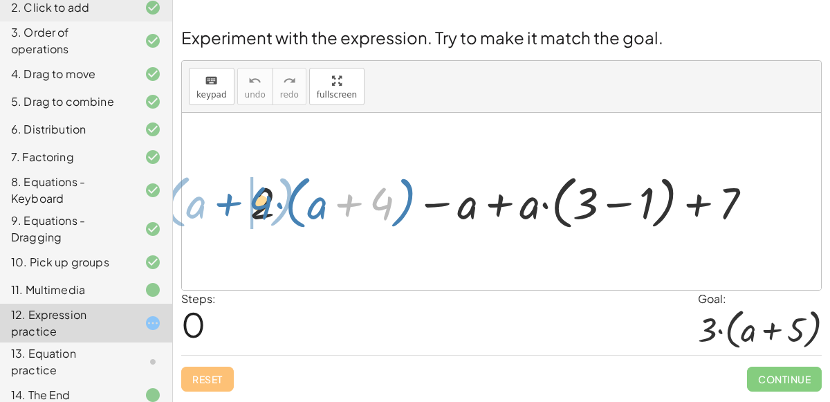
drag, startPoint x: 385, startPoint y: 202, endPoint x: 264, endPoint y: 201, distance: 121.1
click at [264, 201] on div at bounding box center [507, 201] width 527 height 65
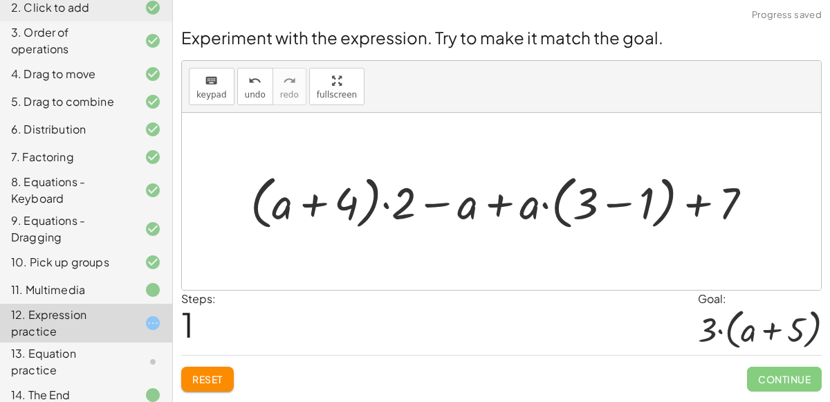
click at [361, 192] on div at bounding box center [507, 201] width 527 height 65
click at [206, 381] on span "Reset" at bounding box center [207, 379] width 30 height 12
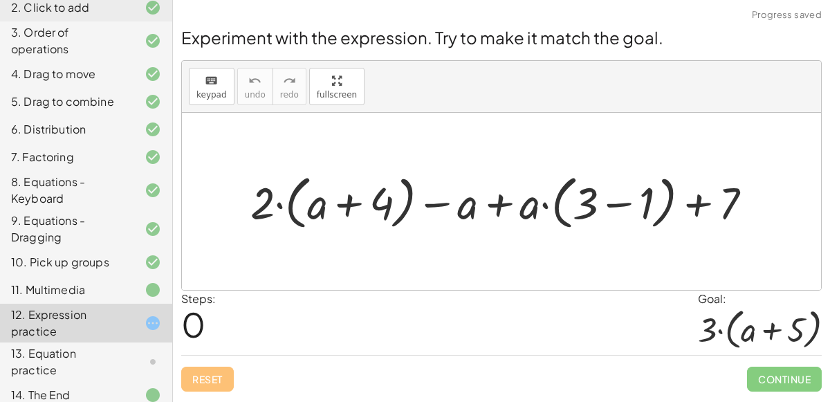
click at [317, 200] on div at bounding box center [507, 201] width 527 height 65
click at [621, 206] on div at bounding box center [507, 201] width 527 height 65
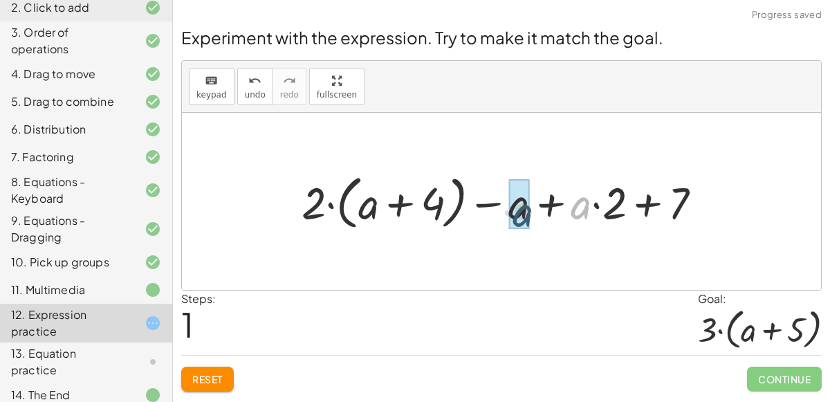
drag, startPoint x: 576, startPoint y: 210, endPoint x: 516, endPoint y: 217, distance: 60.6
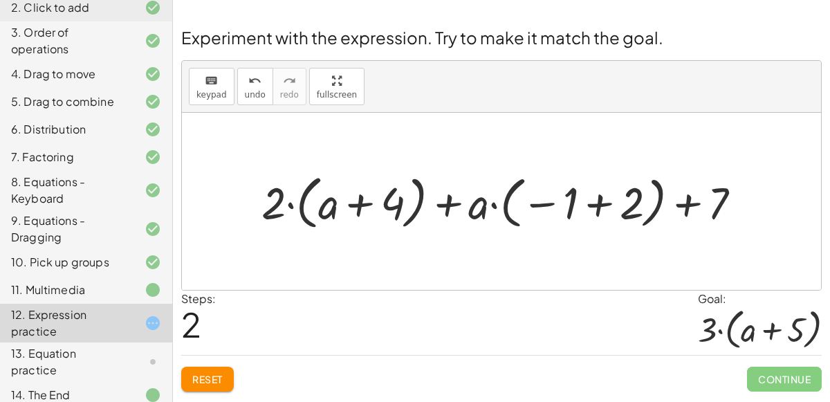
click at [592, 200] on div at bounding box center [507, 201] width 505 height 65
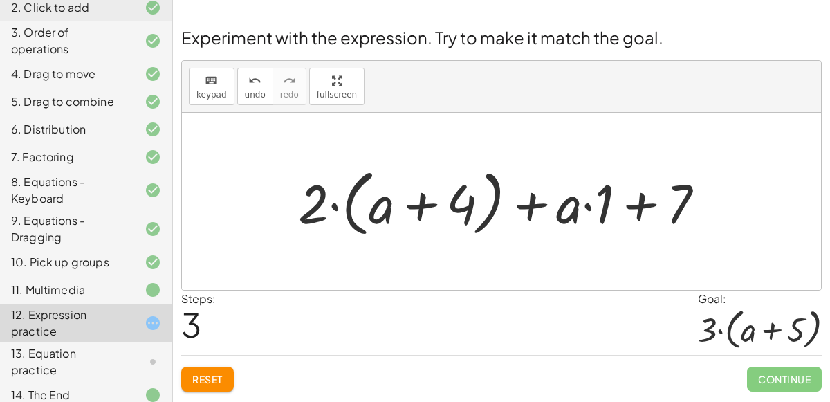
click at [635, 212] on div at bounding box center [507, 202] width 432 height 80
drag, startPoint x: 567, startPoint y: 210, endPoint x: 617, endPoint y: 217, distance: 50.3
click at [617, 217] on div at bounding box center [507, 202] width 432 height 80
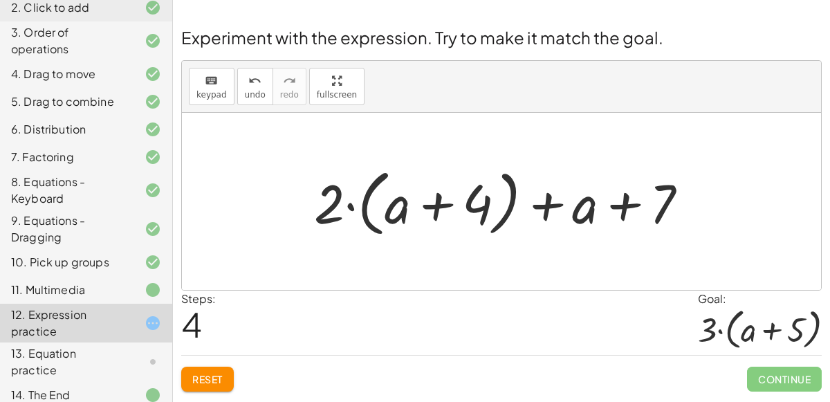
click at [437, 204] on div at bounding box center [506, 202] width 399 height 80
drag, startPoint x: 394, startPoint y: 212, endPoint x: 463, endPoint y: 215, distance: 69.3
click at [463, 215] on div at bounding box center [506, 202] width 399 height 80
click at [514, 197] on div at bounding box center [506, 202] width 399 height 80
click at [623, 201] on div at bounding box center [506, 202] width 399 height 80
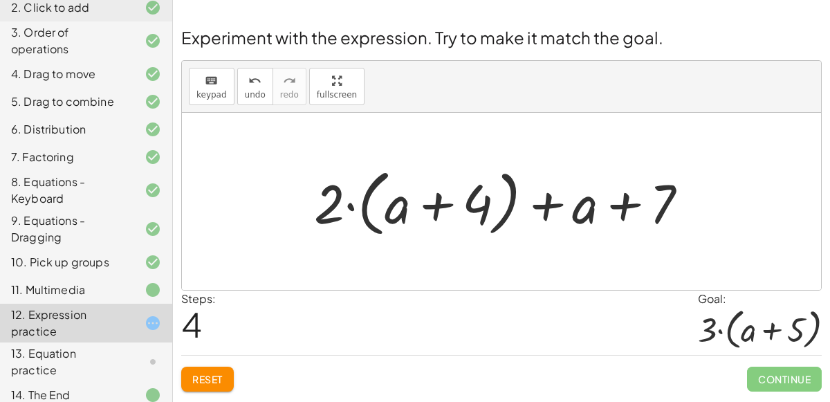
click at [440, 210] on div at bounding box center [506, 202] width 399 height 80
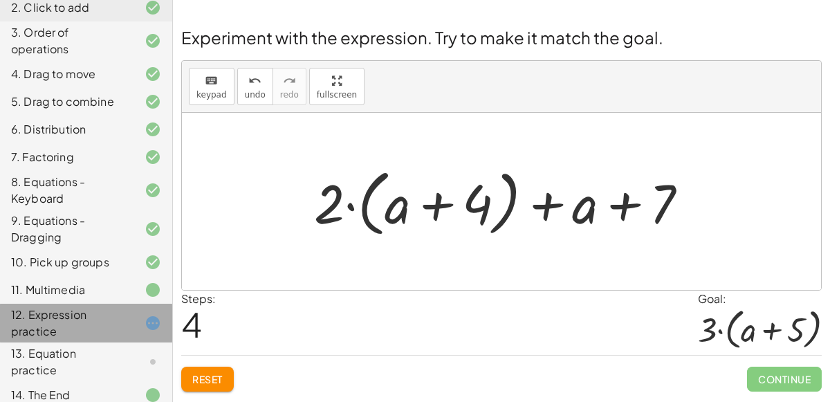
click at [0, 327] on div "12. Expression practice" at bounding box center [86, 323] width 172 height 39
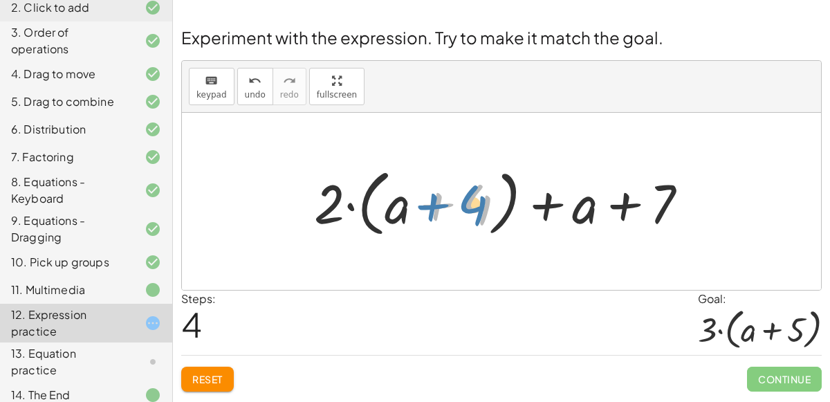
click at [424, 209] on div at bounding box center [506, 202] width 399 height 80
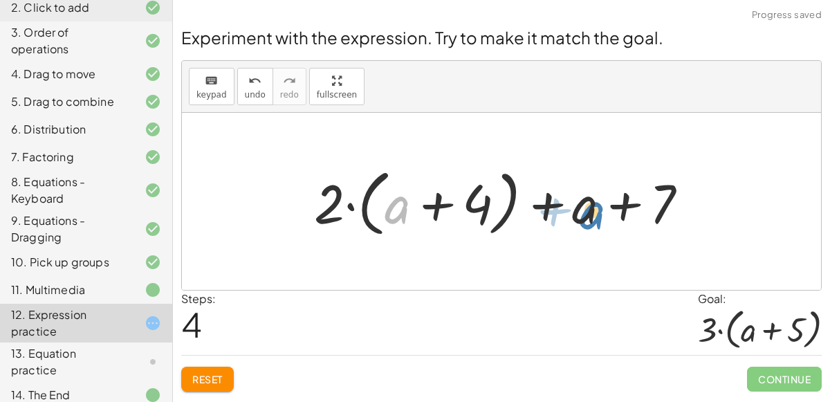
drag, startPoint x: 392, startPoint y: 208, endPoint x: 580, endPoint y: 211, distance: 187.6
click at [580, 211] on div at bounding box center [506, 202] width 399 height 80
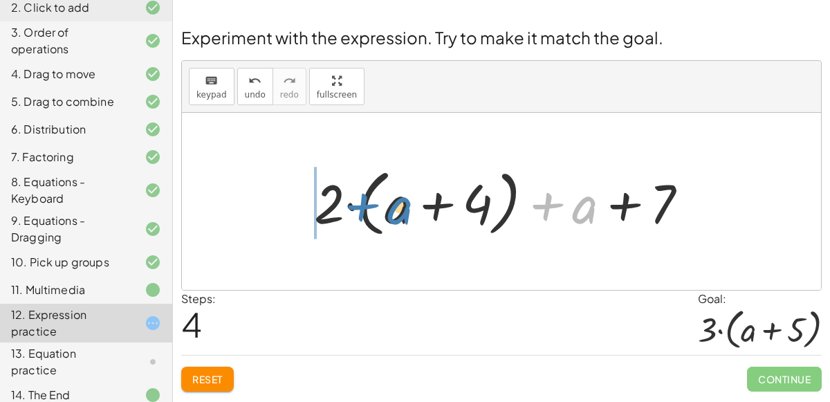
drag, startPoint x: 580, startPoint y: 208, endPoint x: 395, endPoint y: 209, distance: 184.8
click at [395, 209] on div at bounding box center [506, 202] width 399 height 80
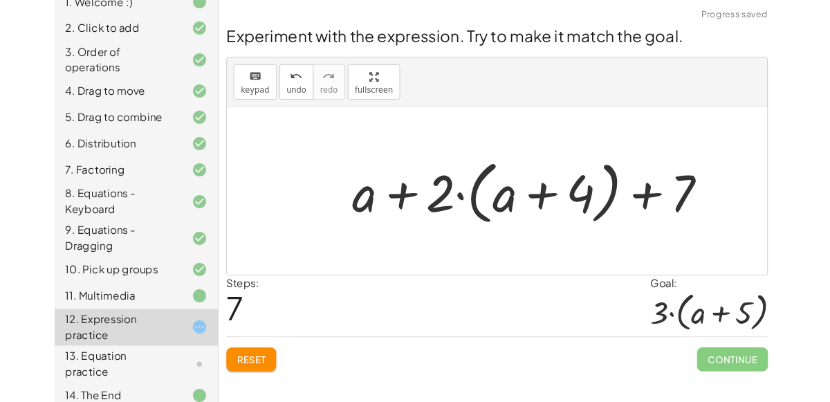
scroll to position [168, 0]
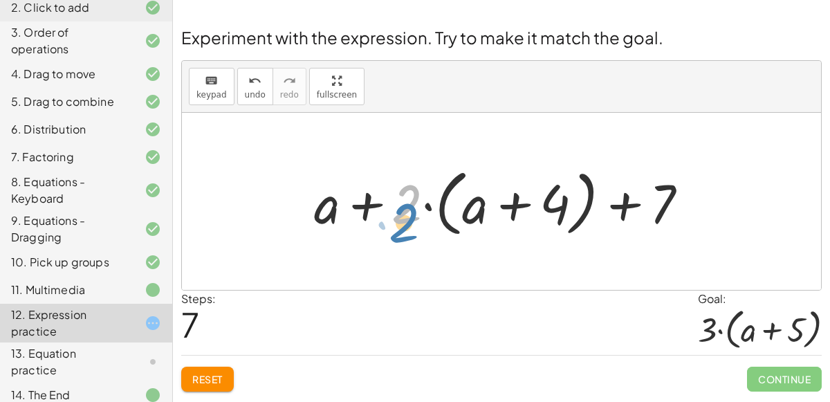
drag, startPoint x: 397, startPoint y: 208, endPoint x: 394, endPoint y: 226, distance: 18.1
click at [394, 226] on div at bounding box center [506, 202] width 399 height 80
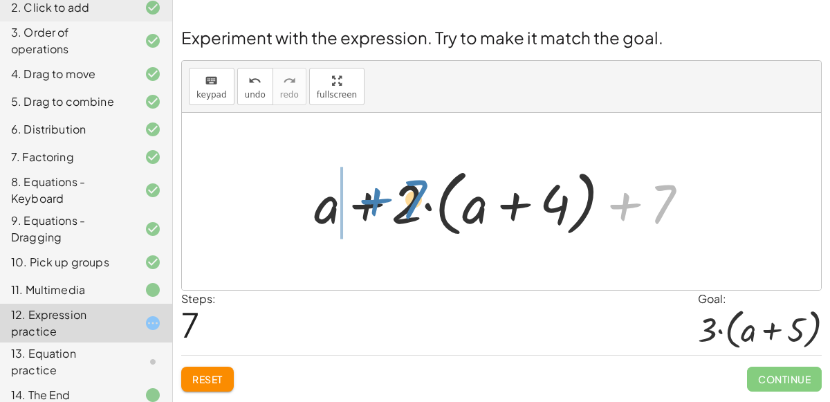
drag, startPoint x: 651, startPoint y: 201, endPoint x: 401, endPoint y: 197, distance: 249.2
click at [401, 197] on div at bounding box center [506, 202] width 399 height 80
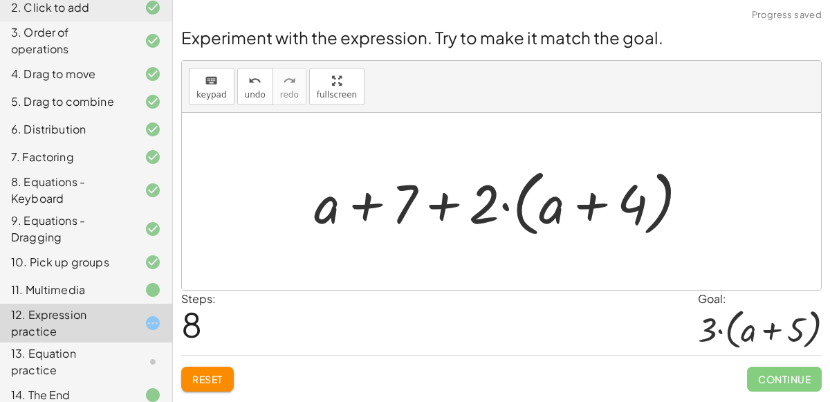
click at [373, 202] on div at bounding box center [506, 202] width 399 height 80
drag, startPoint x: 329, startPoint y: 216, endPoint x: 421, endPoint y: 215, distance: 92.0
click at [421, 215] on div at bounding box center [506, 202] width 399 height 80
click at [445, 213] on div at bounding box center [506, 202] width 399 height 80
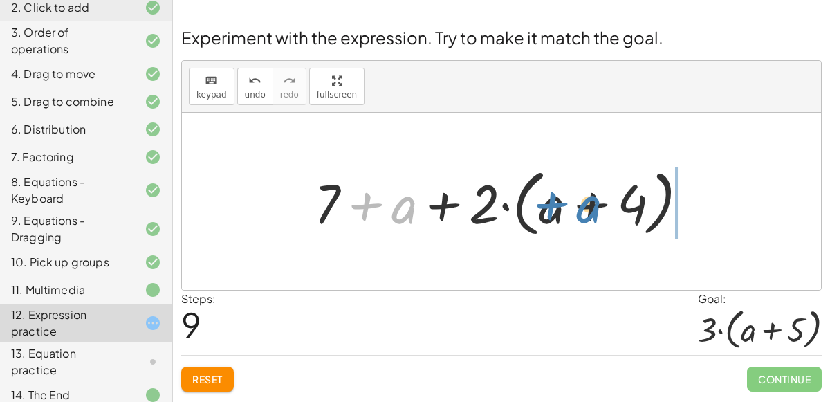
drag, startPoint x: 388, startPoint y: 217, endPoint x: 572, endPoint y: 216, distance: 184.8
click at [572, 216] on div at bounding box center [506, 202] width 399 height 80
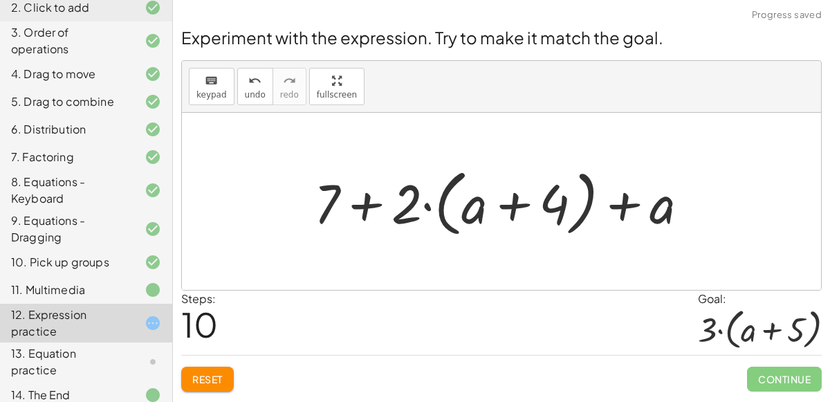
click at [211, 370] on button "Reset" at bounding box center [207, 379] width 53 height 25
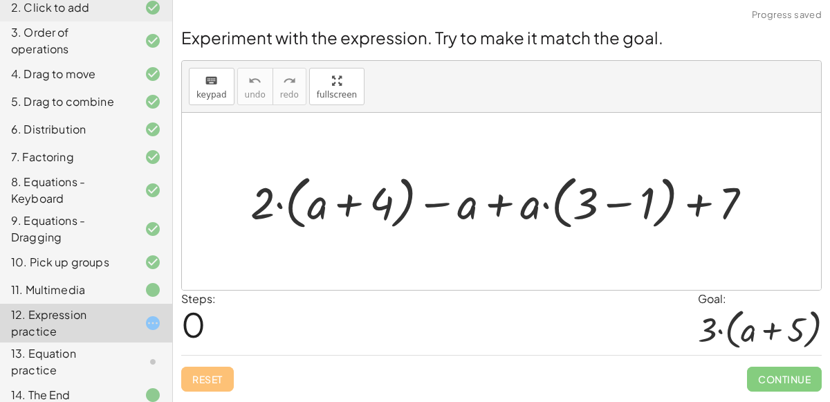
click at [501, 211] on div at bounding box center [507, 201] width 527 height 65
click at [604, 204] on div at bounding box center [507, 201] width 527 height 65
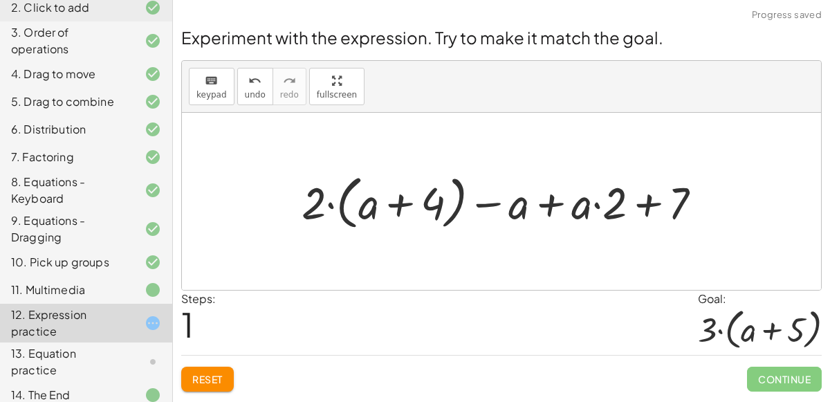
click at [649, 201] on div at bounding box center [508, 201] width 426 height 65
click at [615, 210] on div at bounding box center [508, 201] width 426 height 65
click at [592, 200] on div at bounding box center [508, 201] width 426 height 65
drag, startPoint x: 585, startPoint y: 206, endPoint x: 619, endPoint y: 208, distance: 34.7
click at [619, 208] on div at bounding box center [508, 201] width 426 height 65
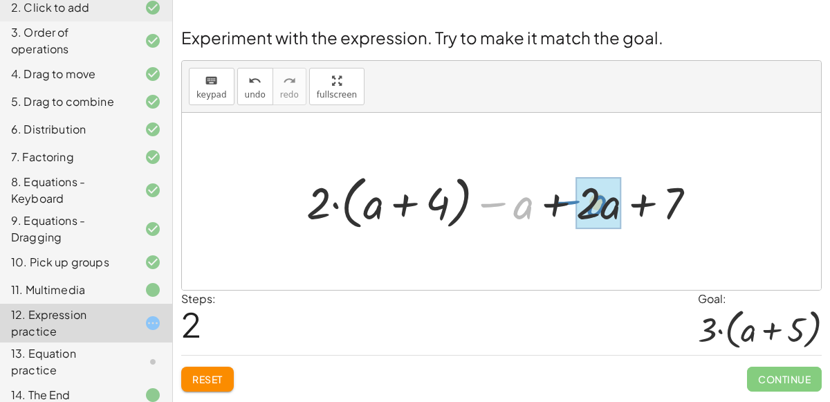
drag, startPoint x: 521, startPoint y: 208, endPoint x: 596, endPoint y: 206, distance: 74.8
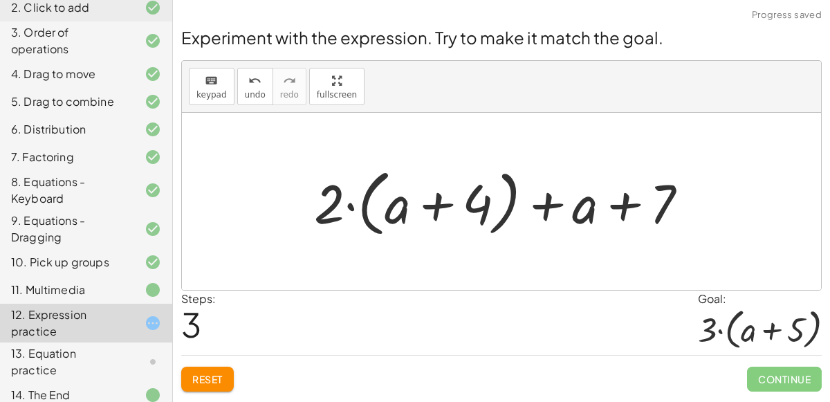
click at [536, 203] on div at bounding box center [506, 202] width 399 height 80
drag, startPoint x: 488, startPoint y: 203, endPoint x: 478, endPoint y: 195, distance: 12.3
click at [478, 195] on div at bounding box center [506, 202] width 399 height 80
